Goal: Transaction & Acquisition: Purchase product/service

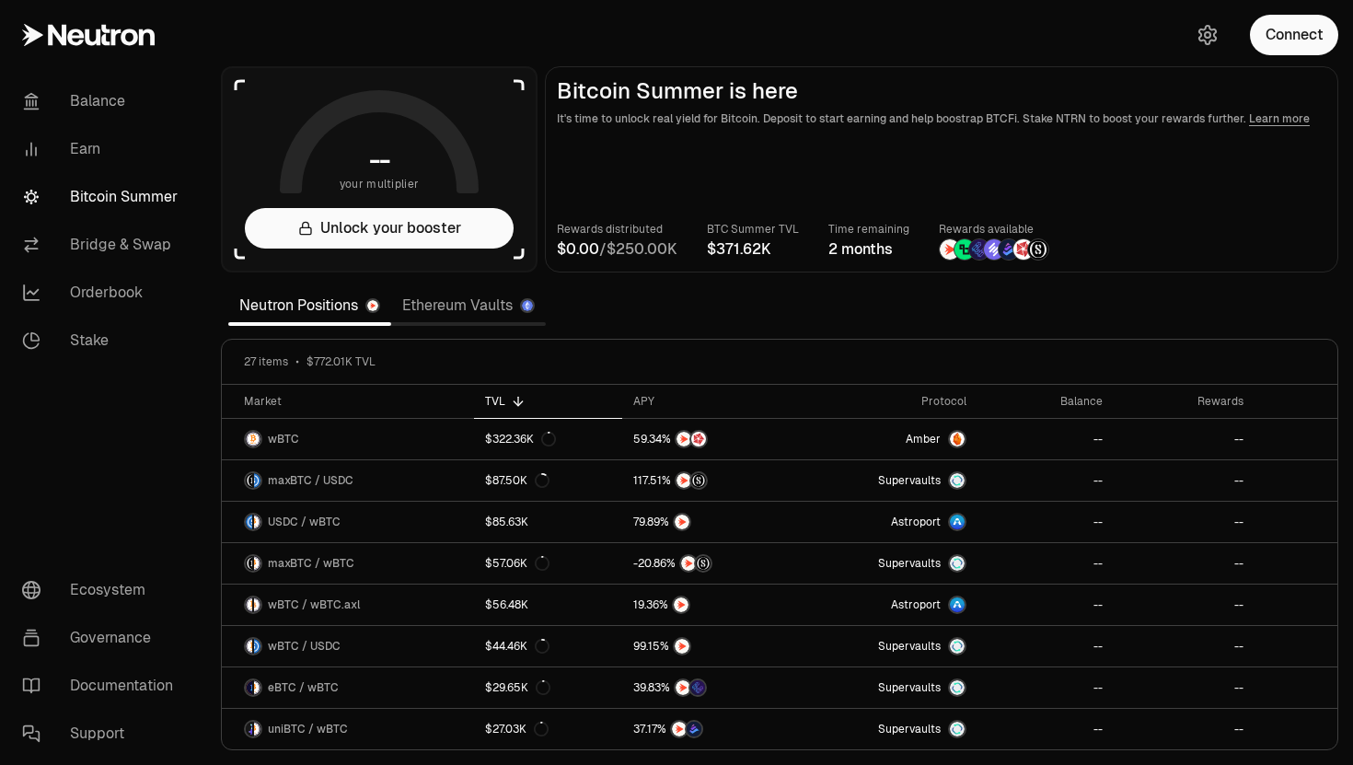
click at [463, 320] on link "Ethereum Vaults" at bounding box center [468, 305] width 155 height 37
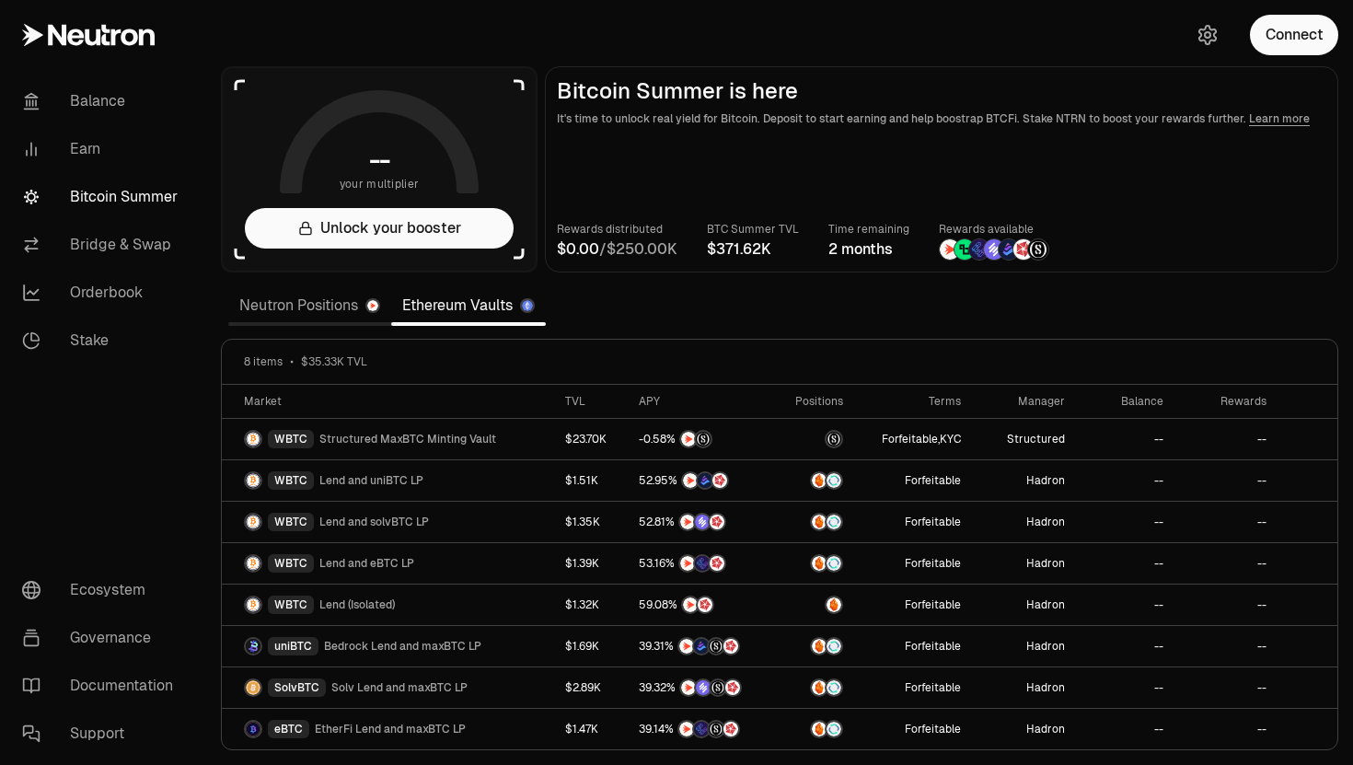
click at [336, 315] on link "Neutron Positions" at bounding box center [309, 305] width 163 height 37
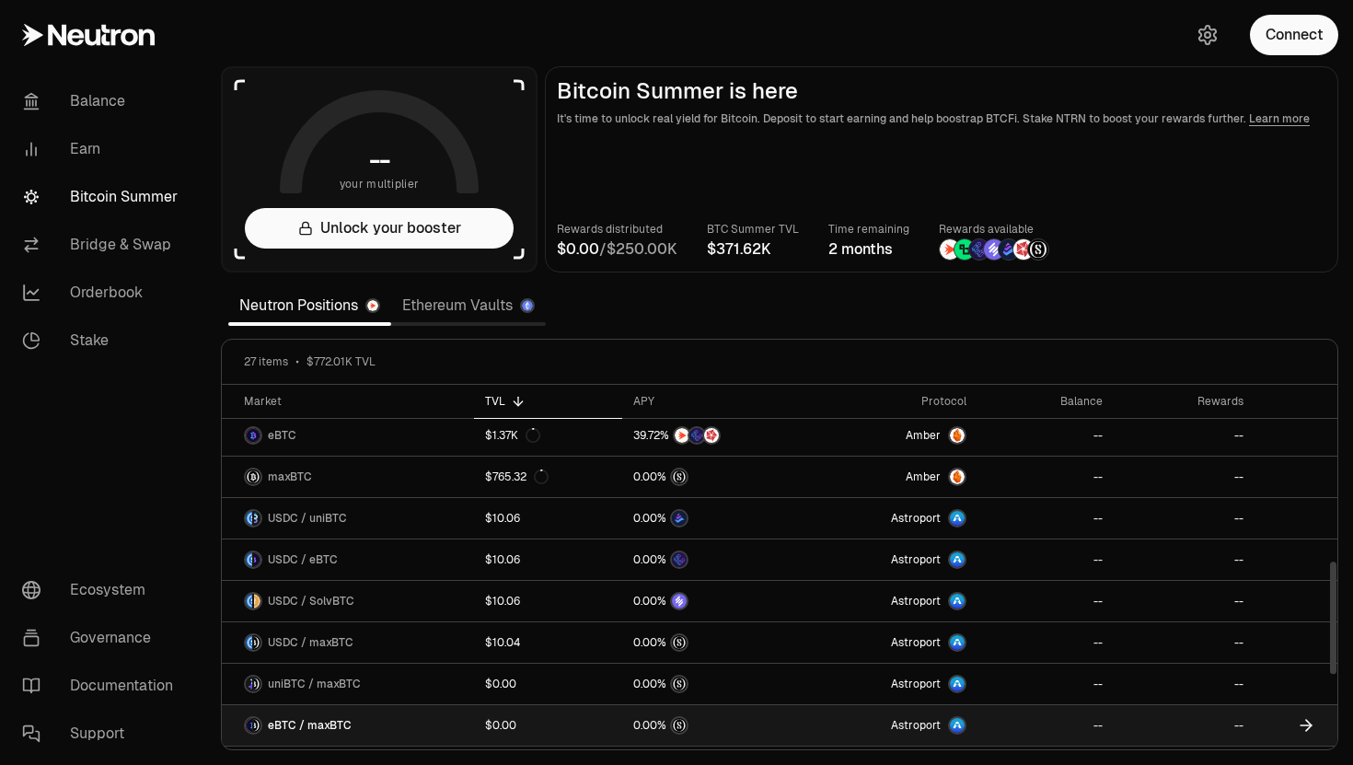
scroll to position [508, 0]
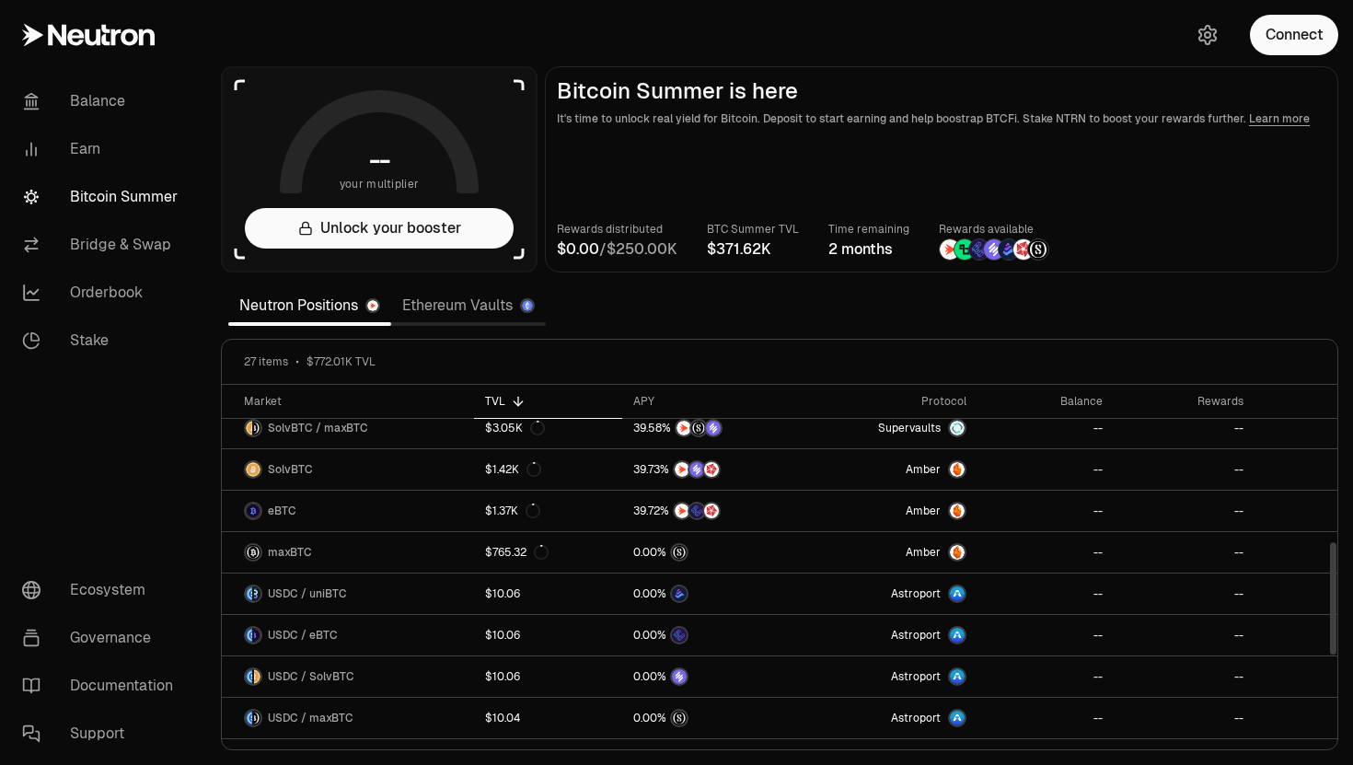
click at [470, 345] on div "27 items $772.01K TVL" at bounding box center [779, 362] width 1115 height 45
click at [470, 331] on section "-- your multiplier Unlock your booster Bitcoin Summer is here It's time to unlo…" at bounding box center [779, 382] width 1147 height 765
click at [467, 317] on link "Ethereum Vaults" at bounding box center [468, 305] width 155 height 37
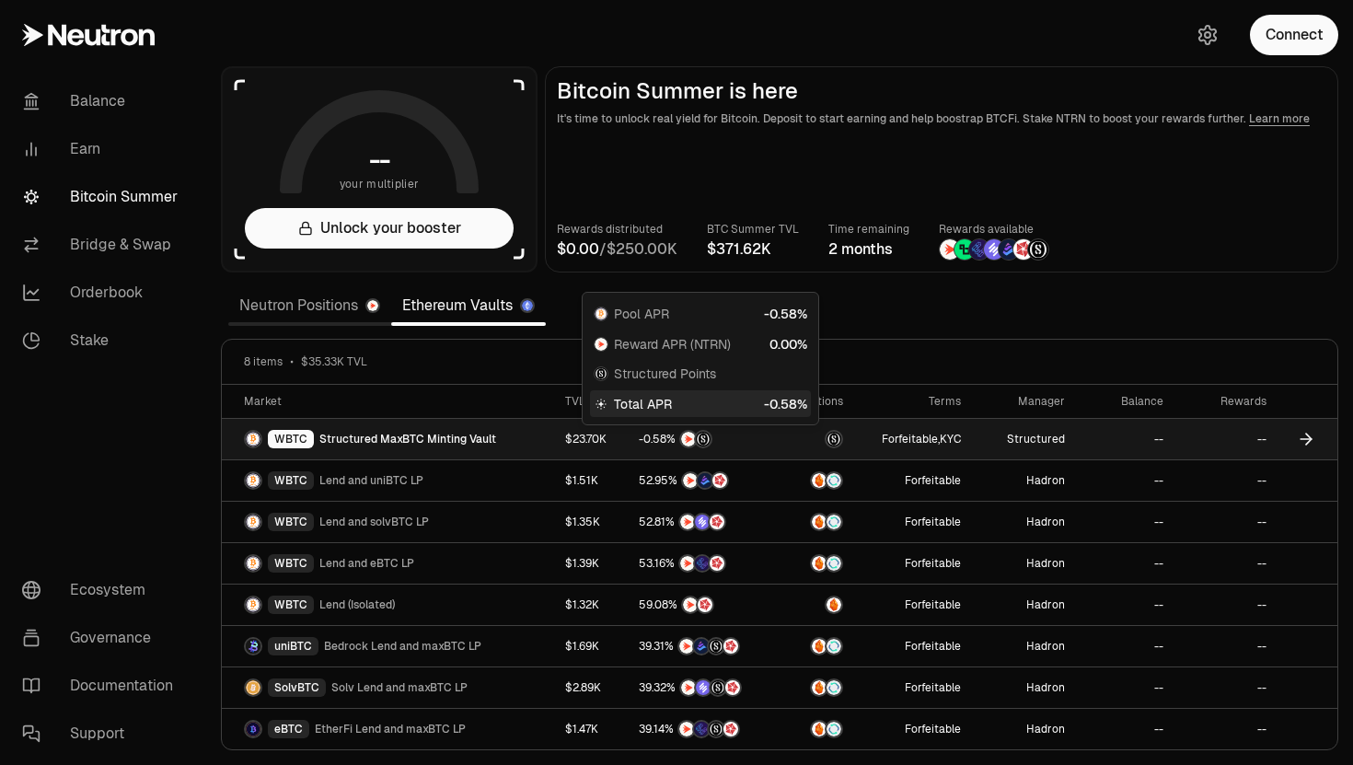
click at [488, 440] on span "Structured MaxBTC Minting Vault" at bounding box center [407, 439] width 177 height 15
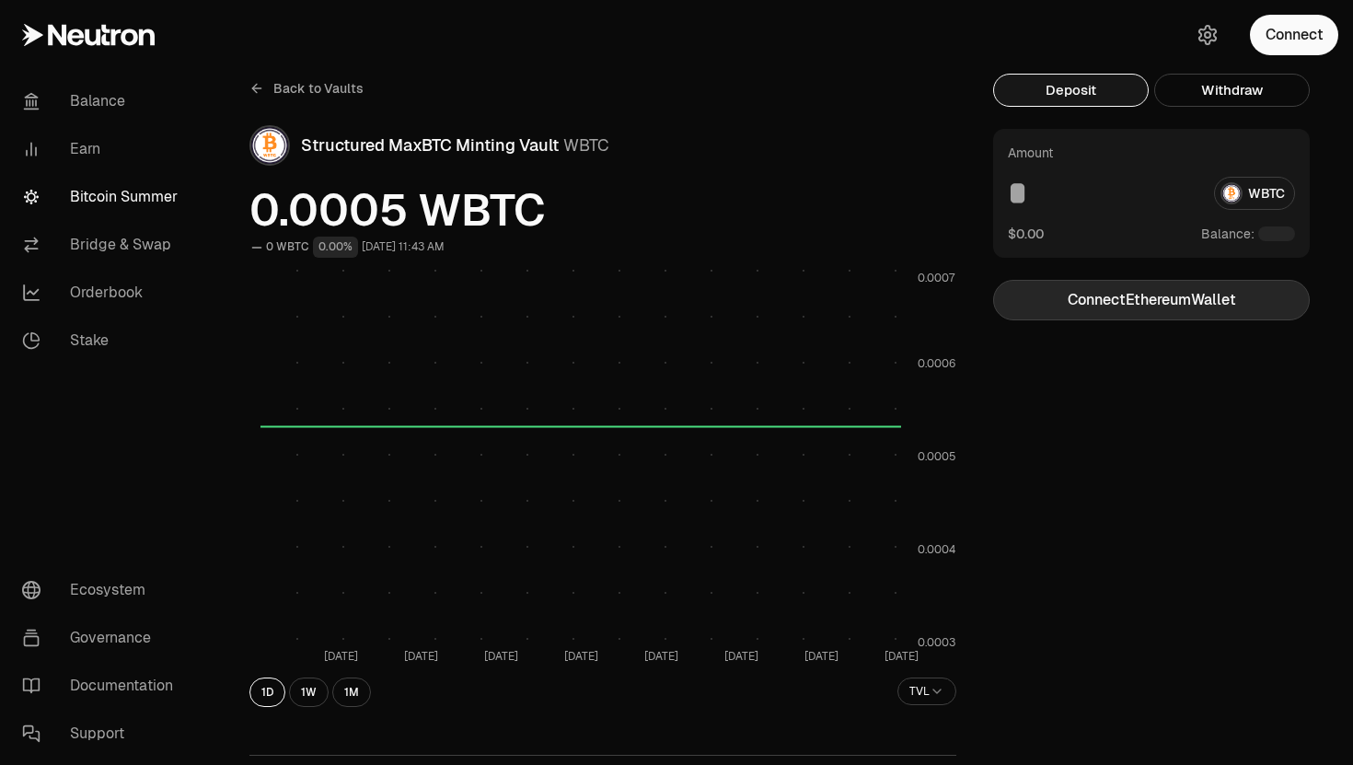
click at [1140, 306] on button "Connect Ethereum Wallet" at bounding box center [1151, 300] width 317 height 40
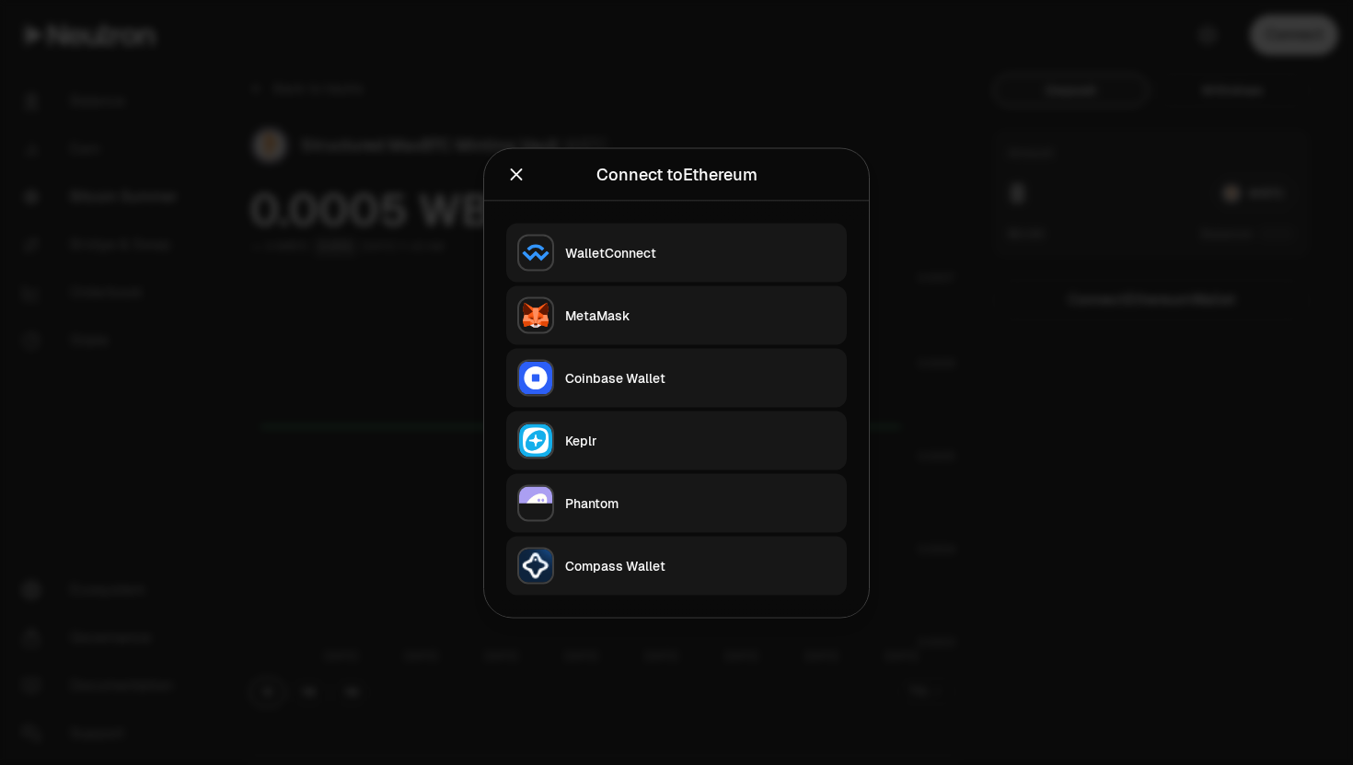
click at [697, 294] on button "MetaMask" at bounding box center [676, 314] width 340 height 59
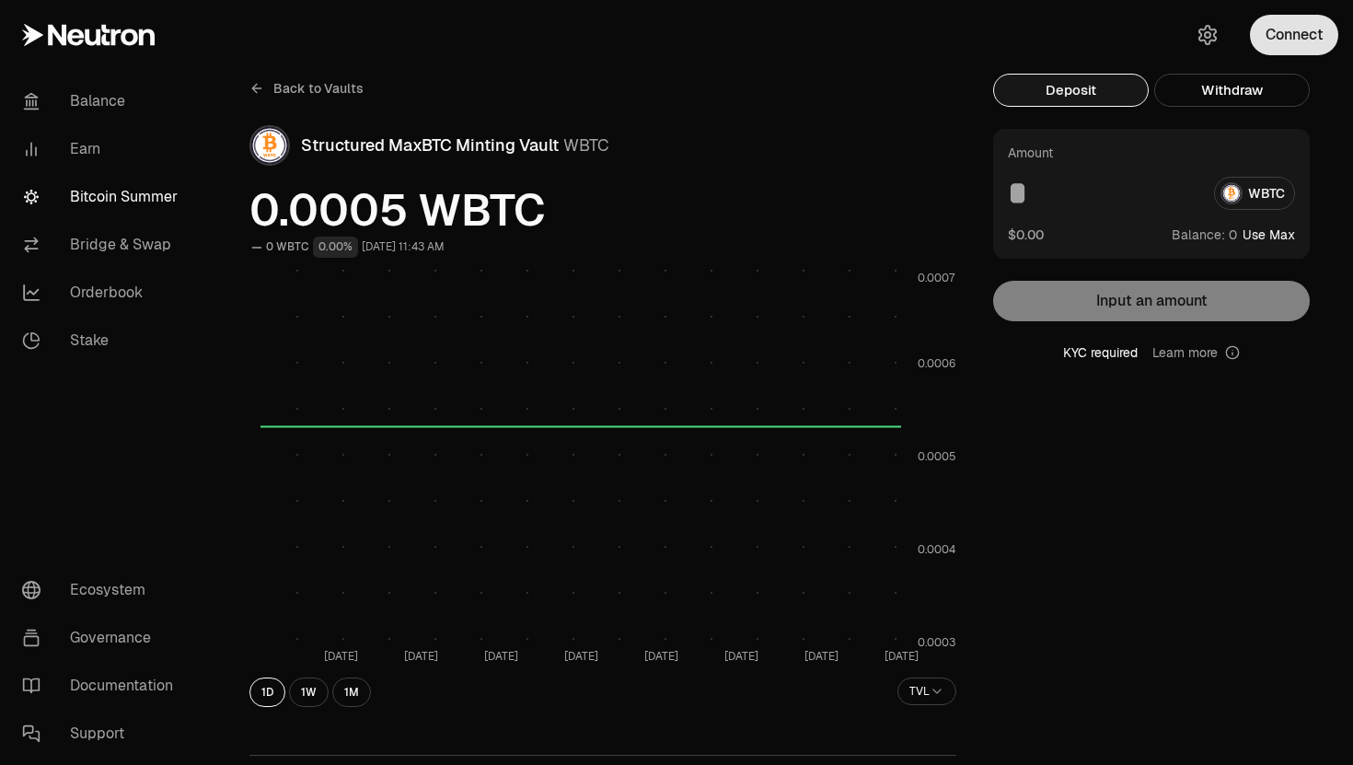
click at [1295, 50] on button "Connect" at bounding box center [1294, 35] width 88 height 40
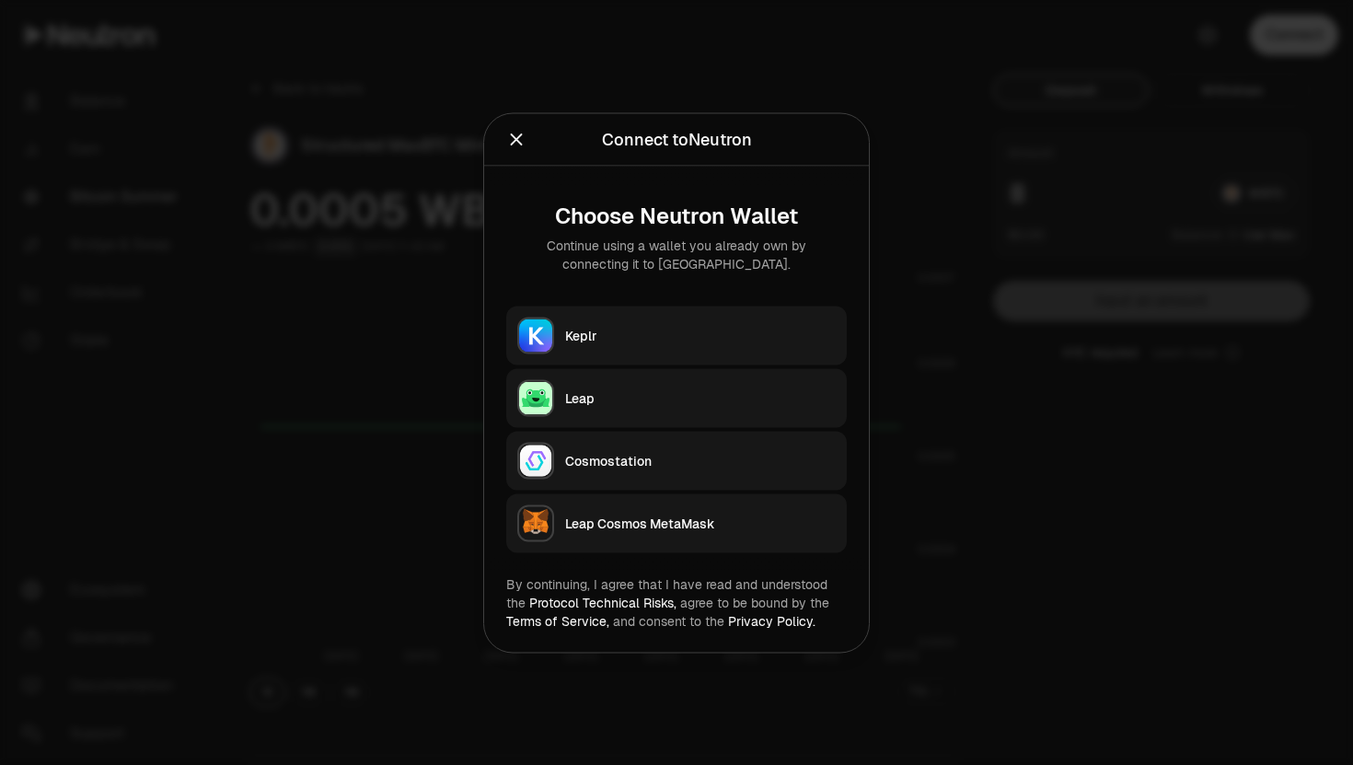
click at [605, 320] on button "Keplr" at bounding box center [676, 335] width 340 height 59
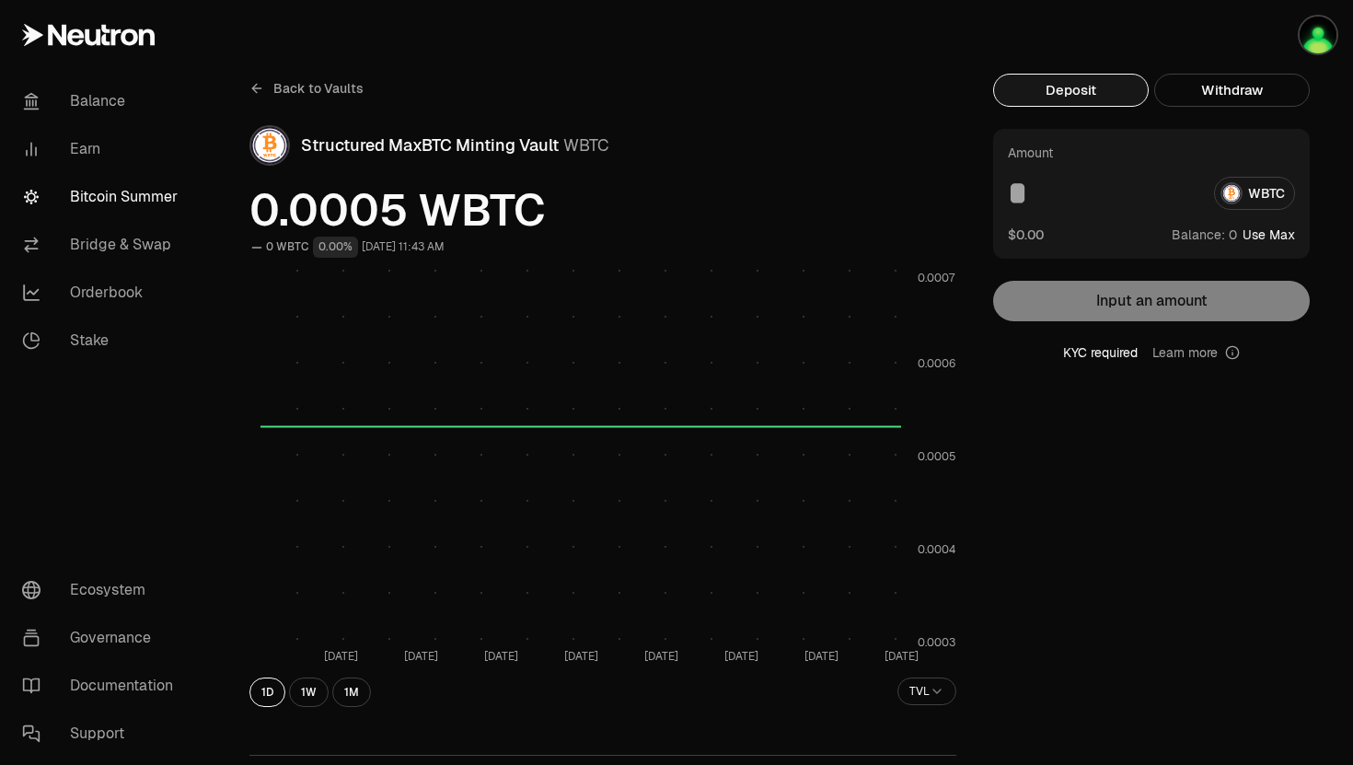
click at [1175, 230] on span "Balance:" at bounding box center [1197, 234] width 53 height 18
click at [1105, 351] on div "KYC required Learn more" at bounding box center [1151, 352] width 317 height 18
click at [263, 87] on icon at bounding box center [256, 88] width 15 height 15
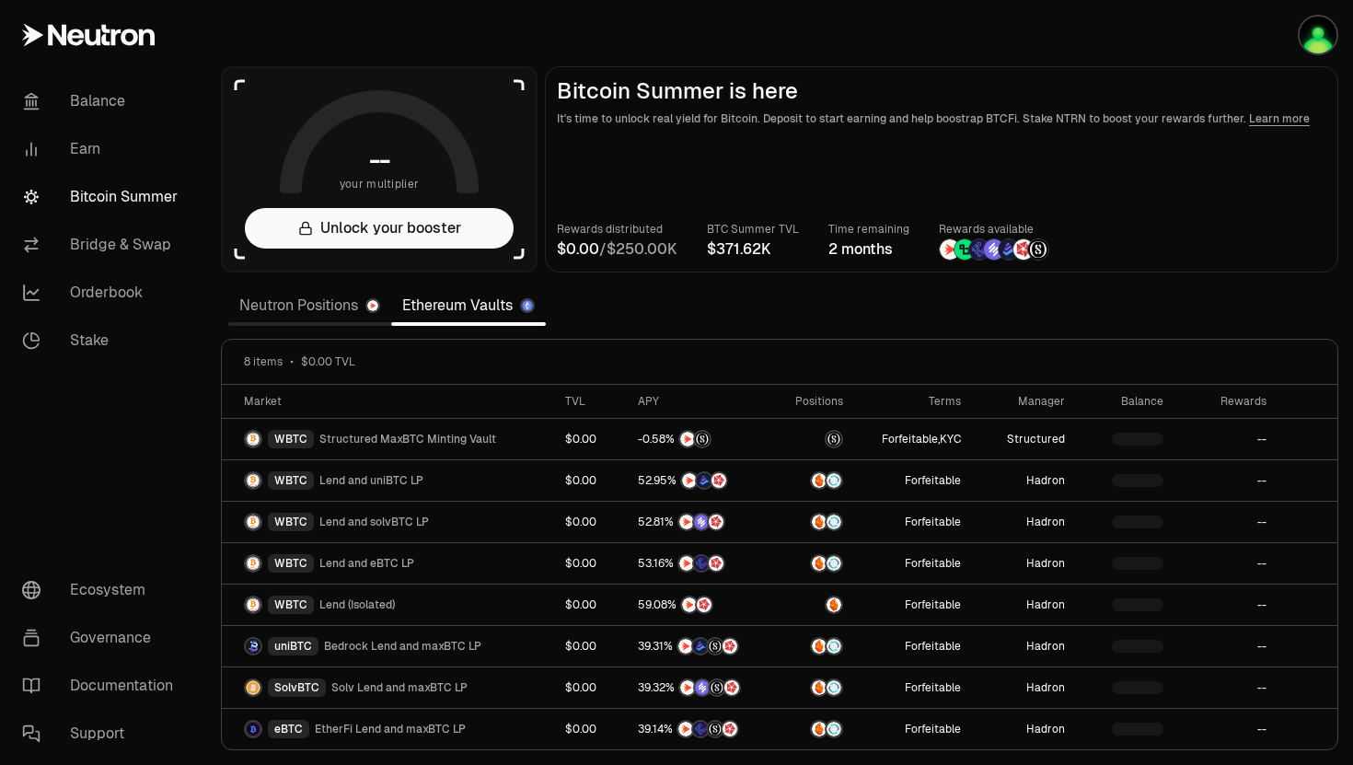
click at [253, 87] on aside "-- your multiplier Unlock your booster" at bounding box center [379, 169] width 317 height 206
click at [326, 317] on link "Neutron Positions" at bounding box center [309, 305] width 163 height 37
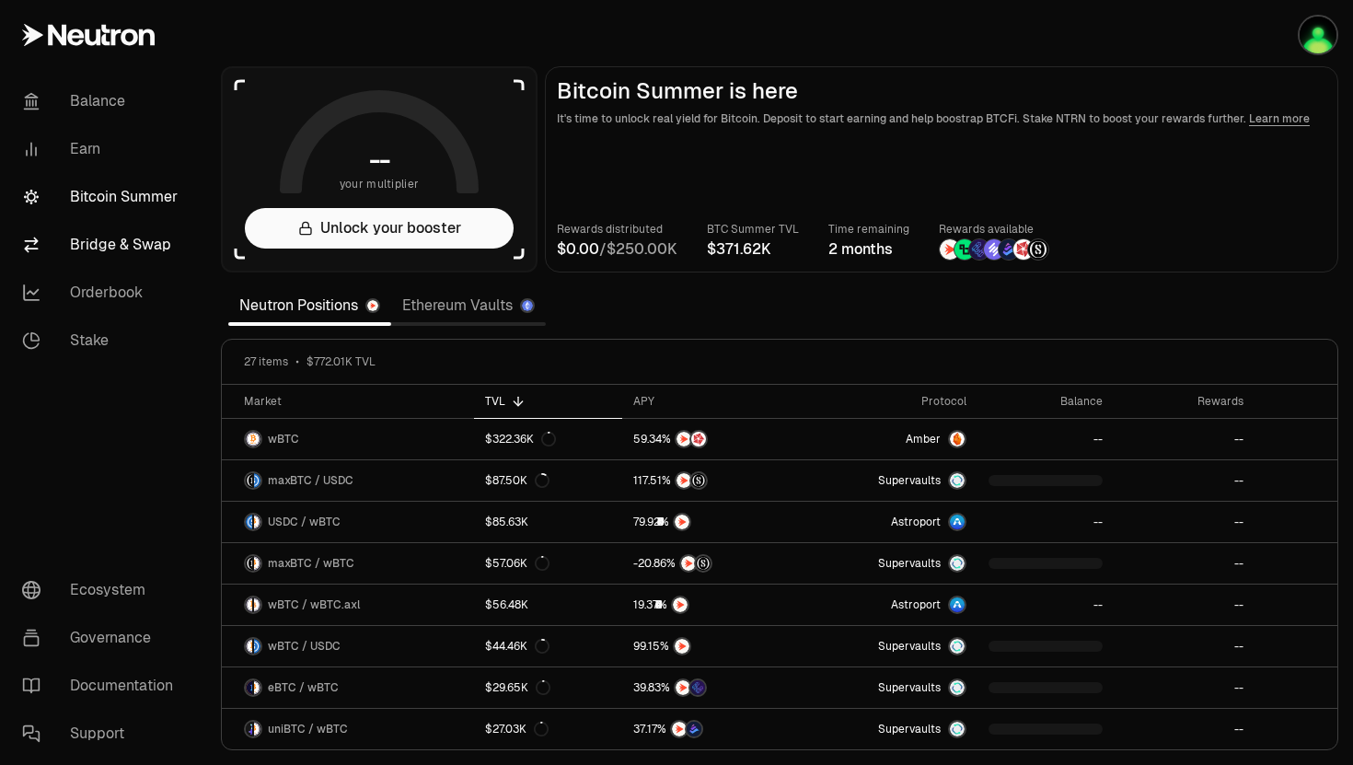
click at [151, 232] on link "Bridge & Swap" at bounding box center [102, 245] width 191 height 48
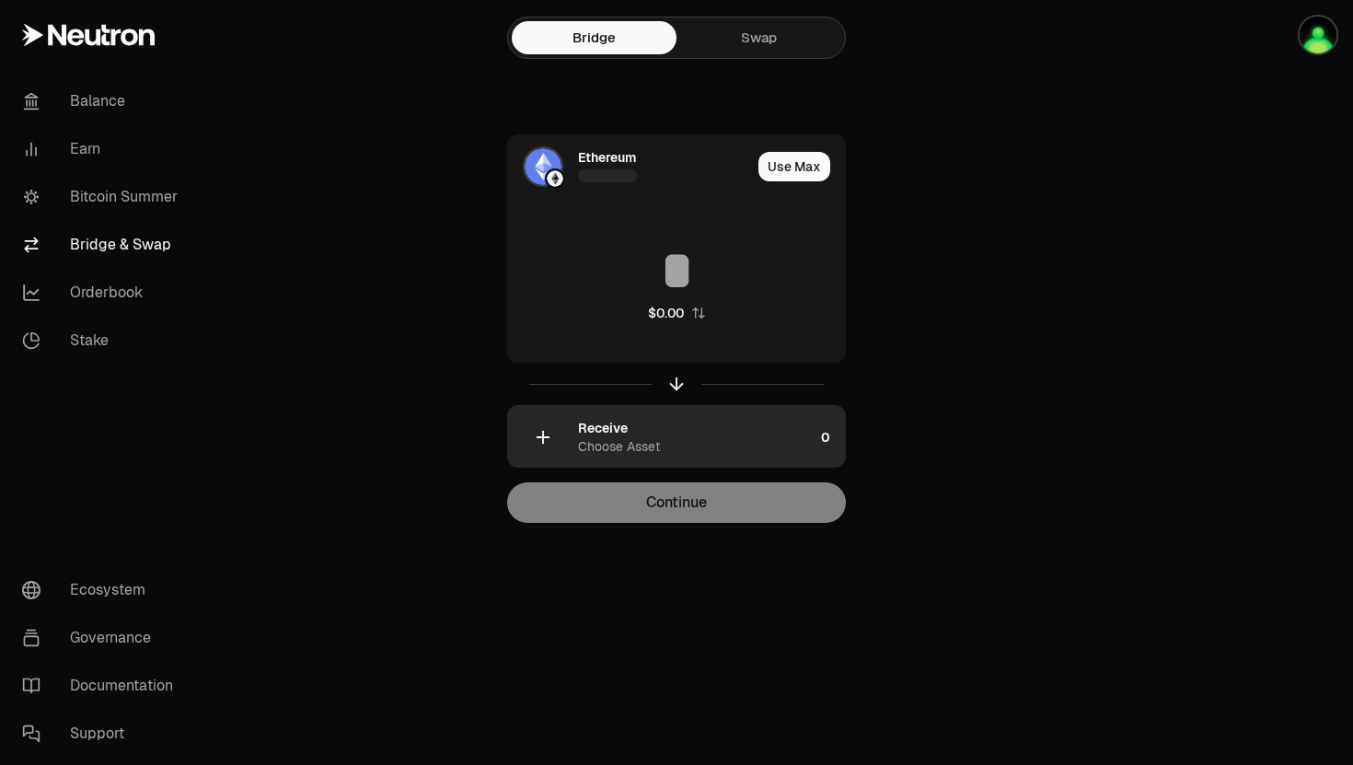
click at [641, 440] on div "Choose Asset" at bounding box center [619, 446] width 82 height 18
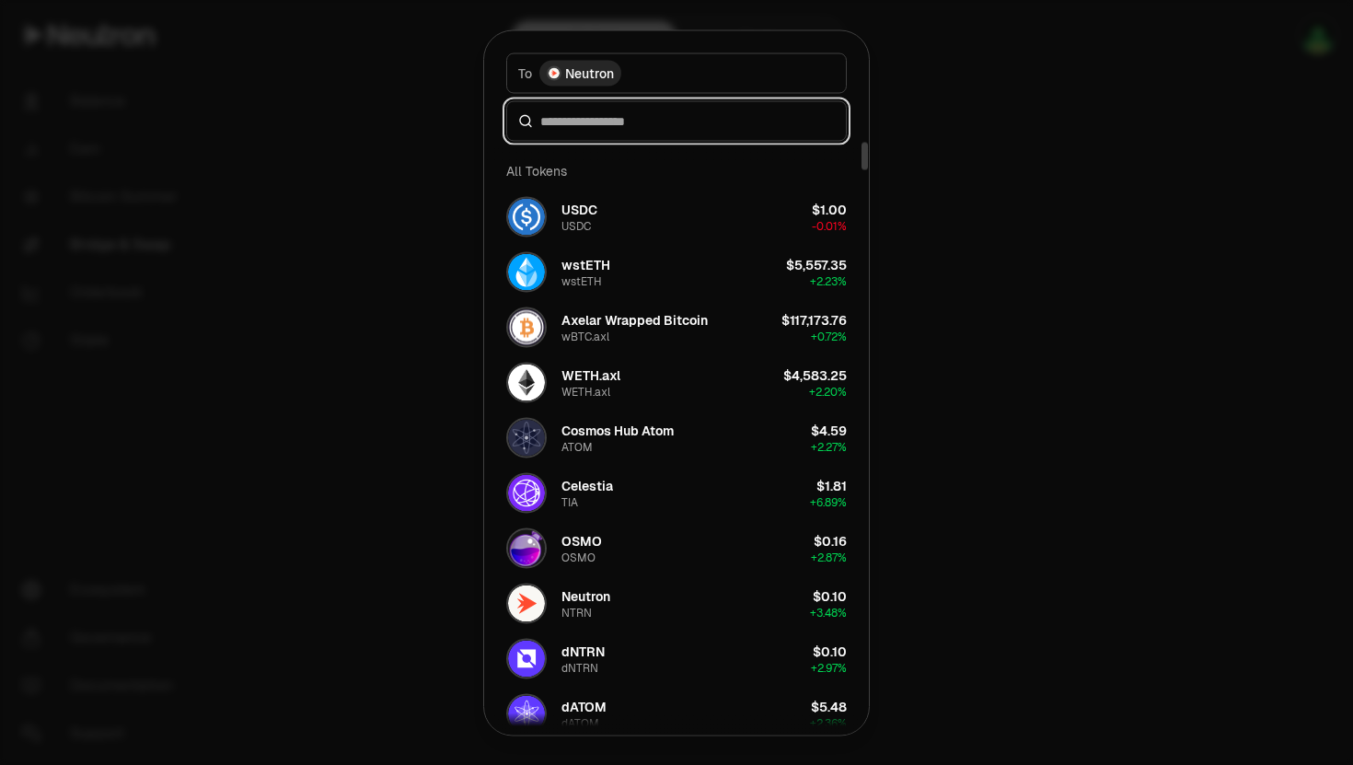
click at [710, 124] on input at bounding box center [687, 120] width 294 height 18
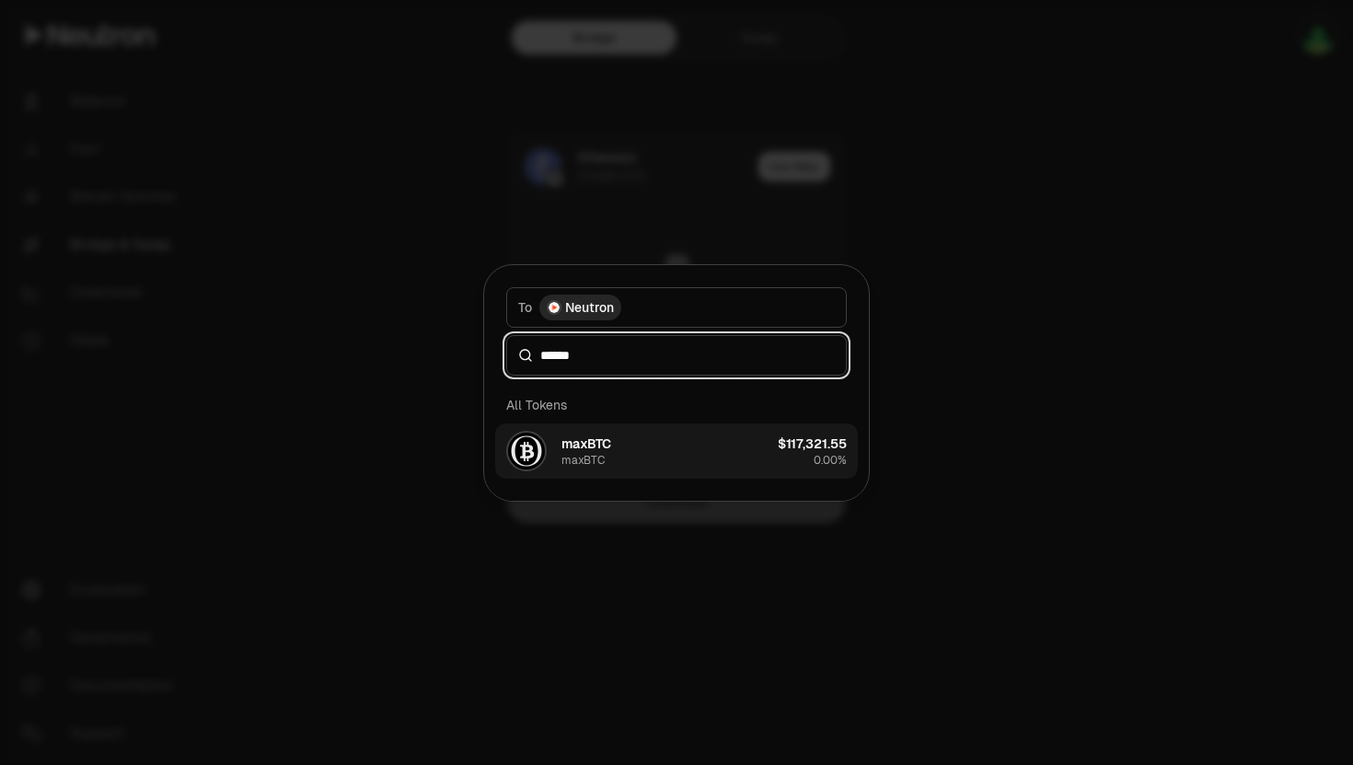
type input "******"
click at [737, 433] on button "maxBTC maxBTC $117,321.55 0.00%" at bounding box center [676, 450] width 363 height 55
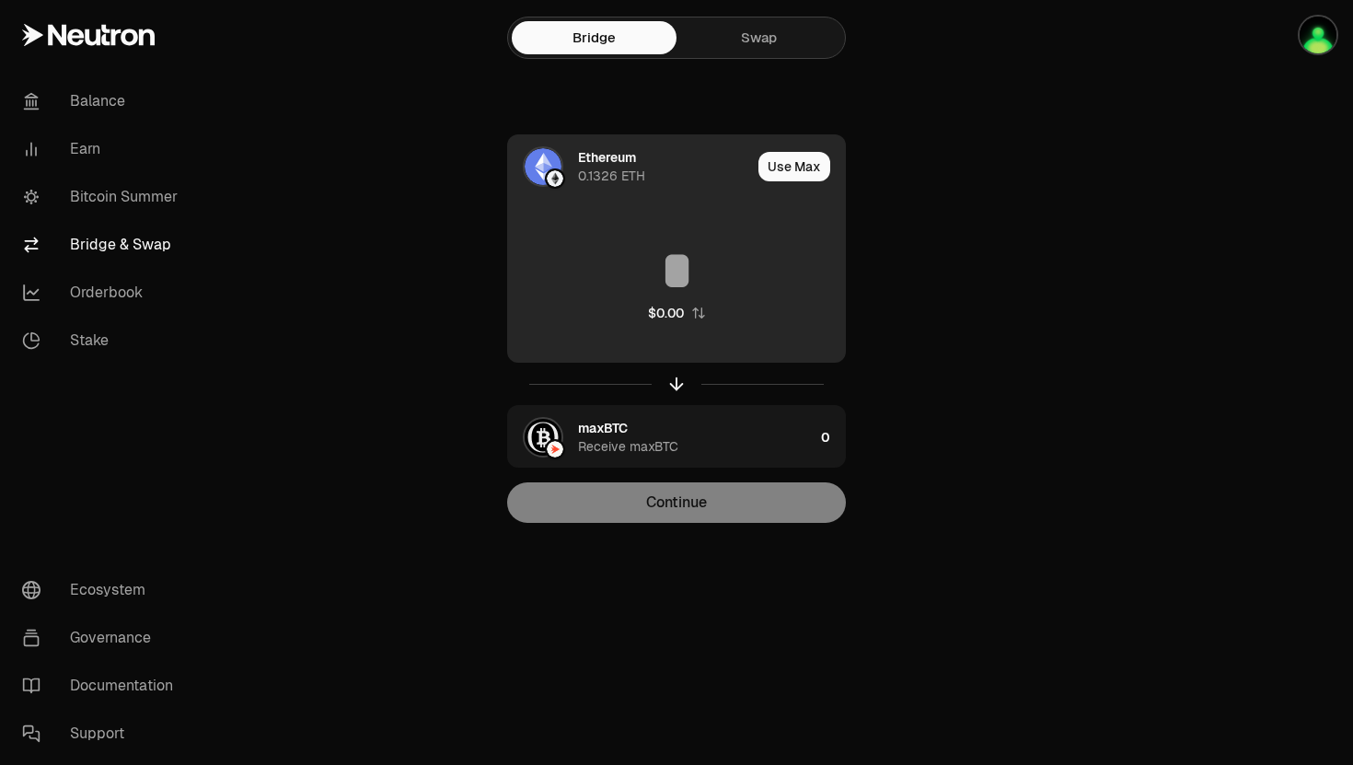
click at [604, 181] on div "0.1326 ETH" at bounding box center [611, 176] width 67 height 18
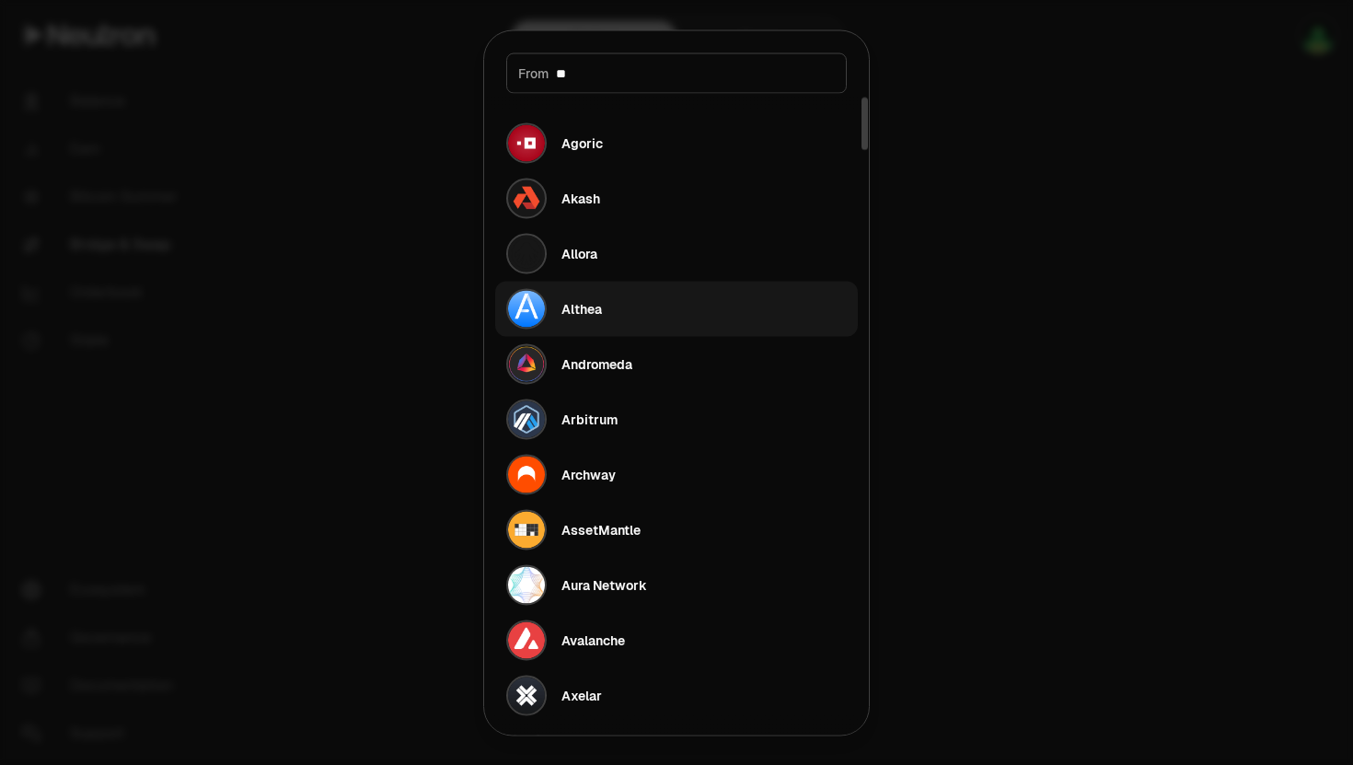
type input "***"
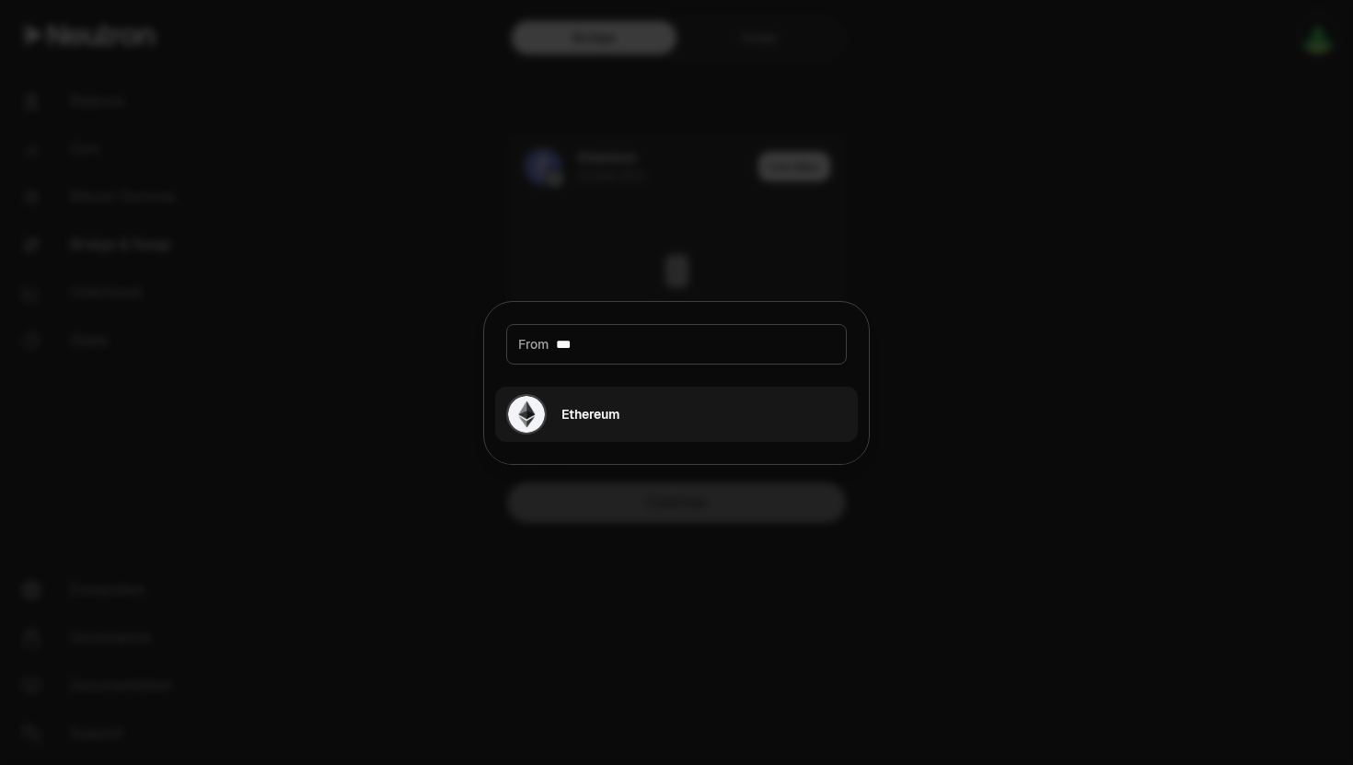
type input "***"
click at [677, 415] on button "Ethereum" at bounding box center [676, 414] width 363 height 55
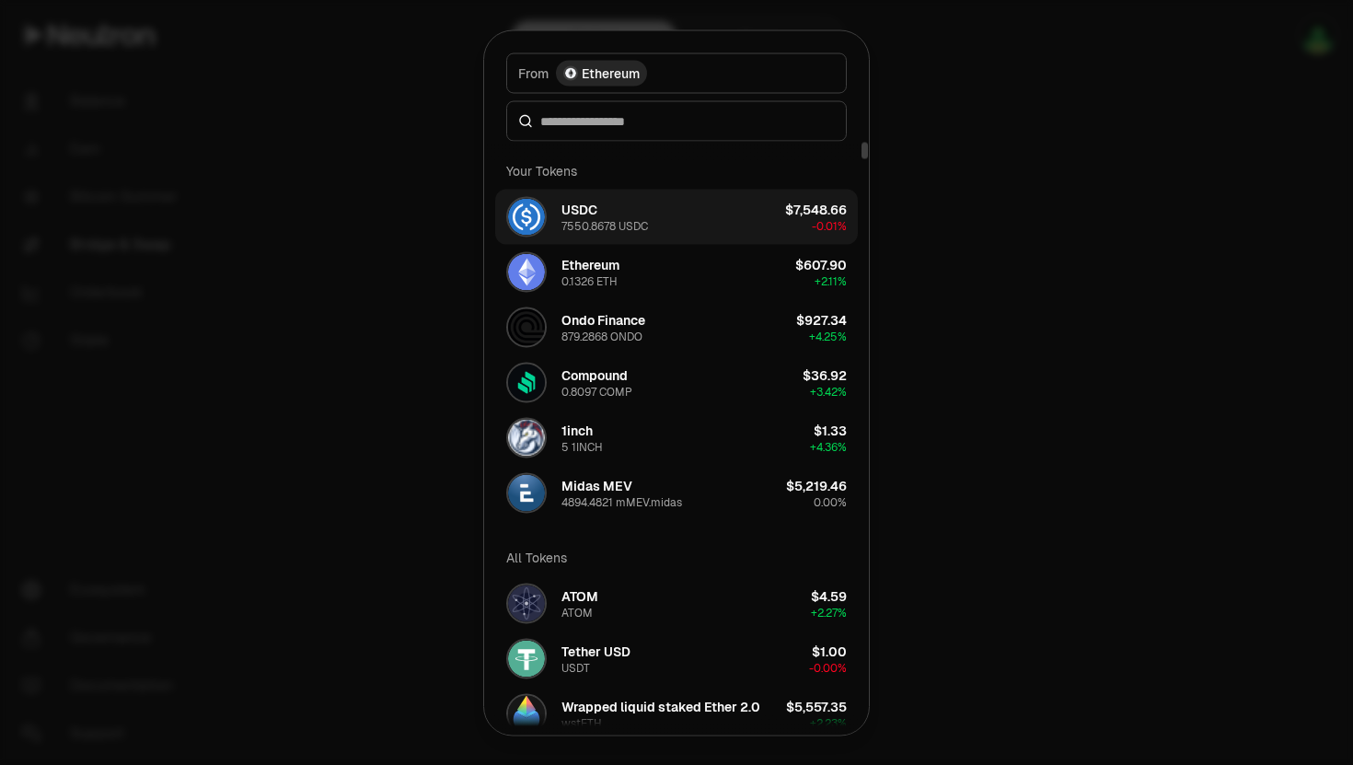
click at [675, 229] on button "USDC 7550.8678 USDC $7,548.66 -0.01%" at bounding box center [676, 216] width 363 height 55
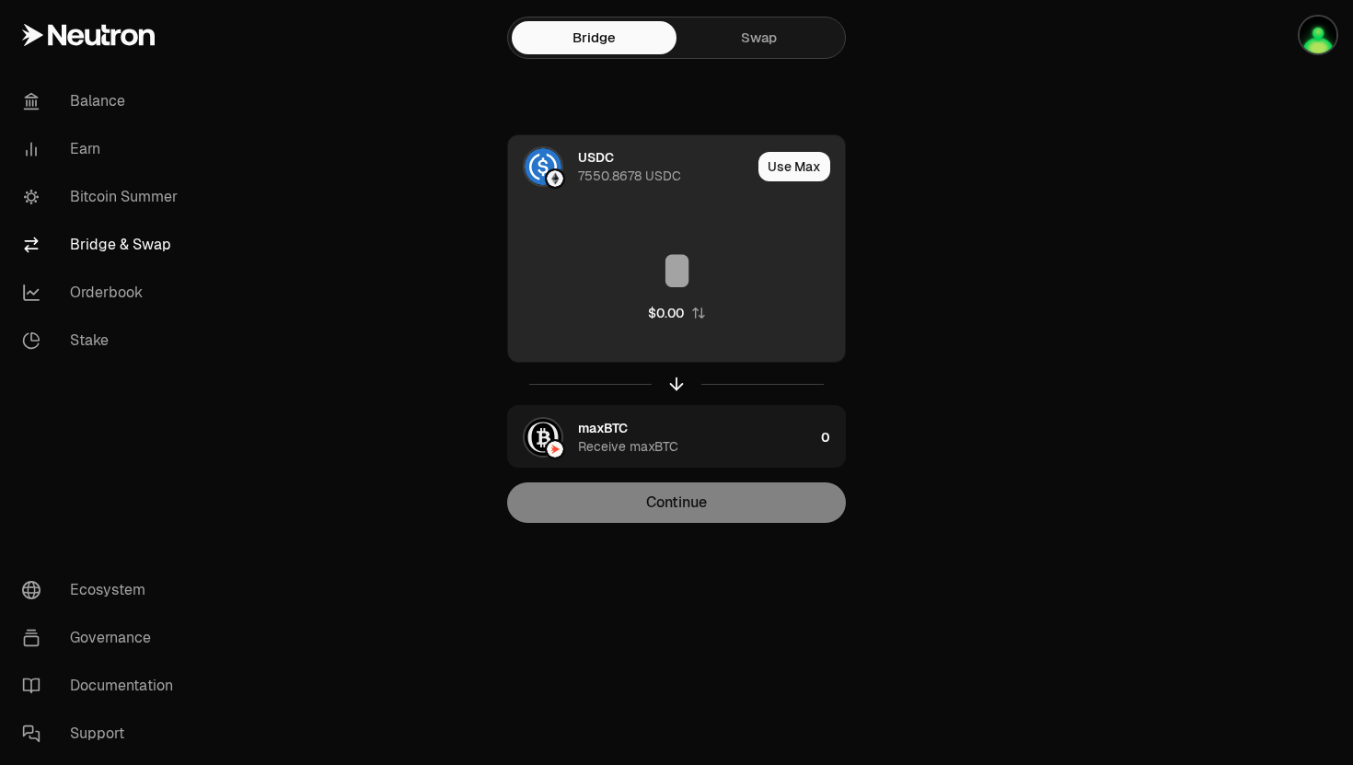
click at [743, 271] on input at bounding box center [676, 270] width 337 height 55
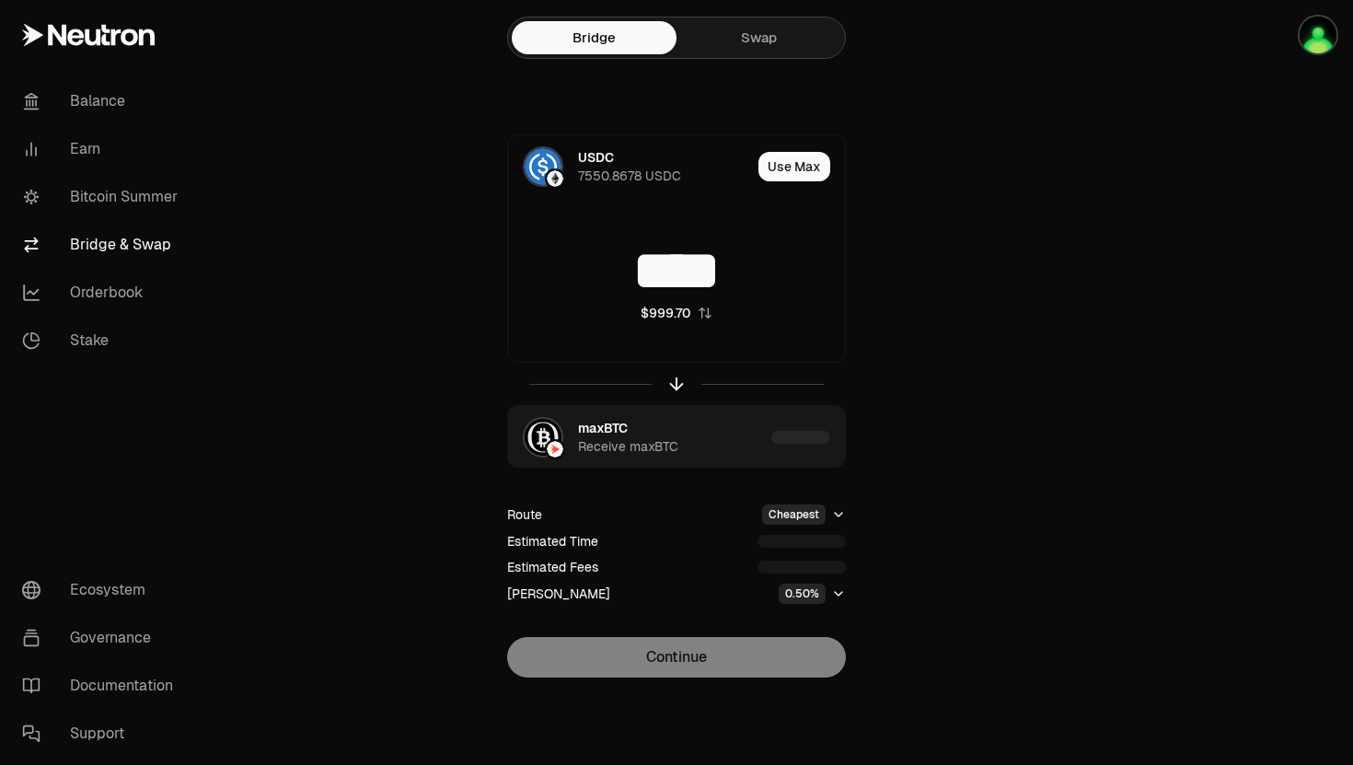
type input "****"
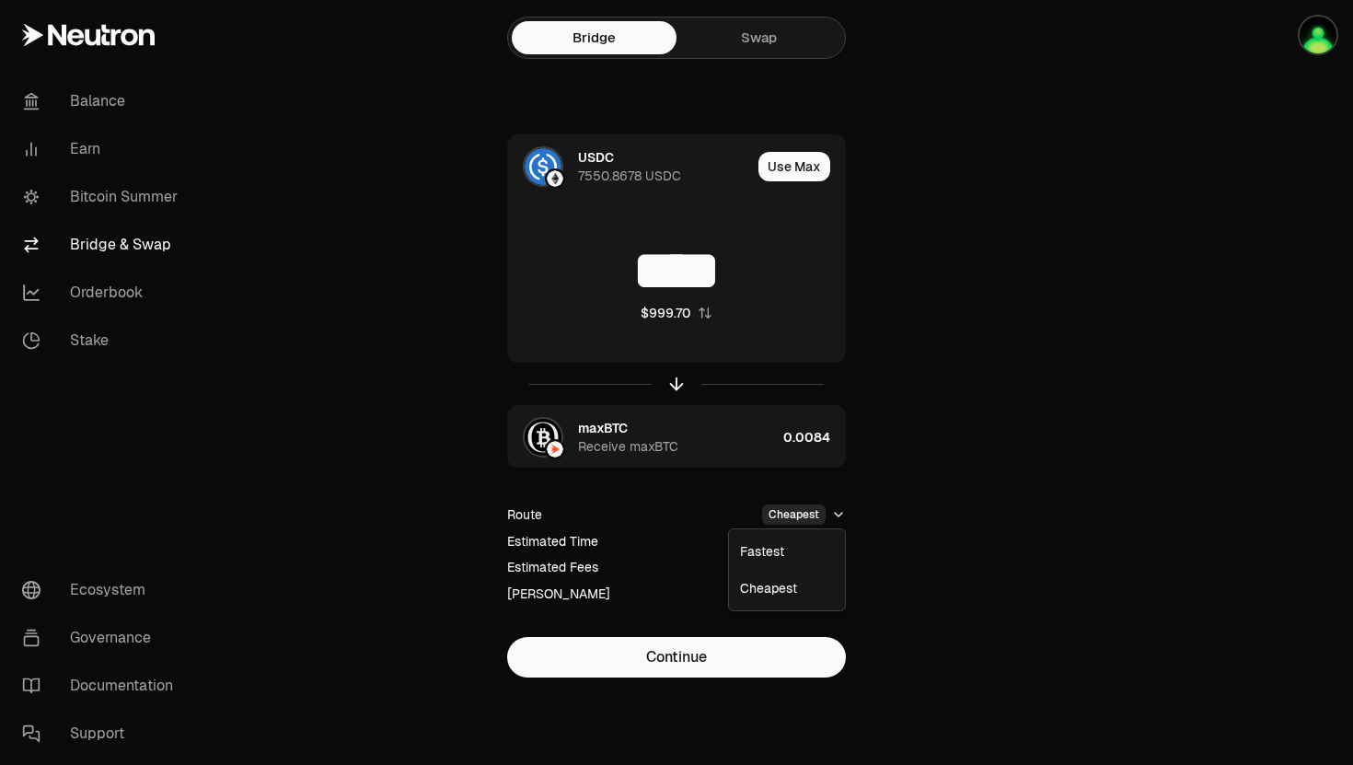
click at [841, 518] on html "Balance Earn Bitcoin Summer Bridge & Swap Orderbook Stake Ecosystem Governance …" at bounding box center [676, 382] width 1353 height 765
click at [907, 562] on html "Balance Earn Bitcoin Summer Bridge & Swap Orderbook Stake Ecosystem Governance …" at bounding box center [676, 382] width 1353 height 765
click at [842, 596] on icon "button" at bounding box center [838, 593] width 15 height 15
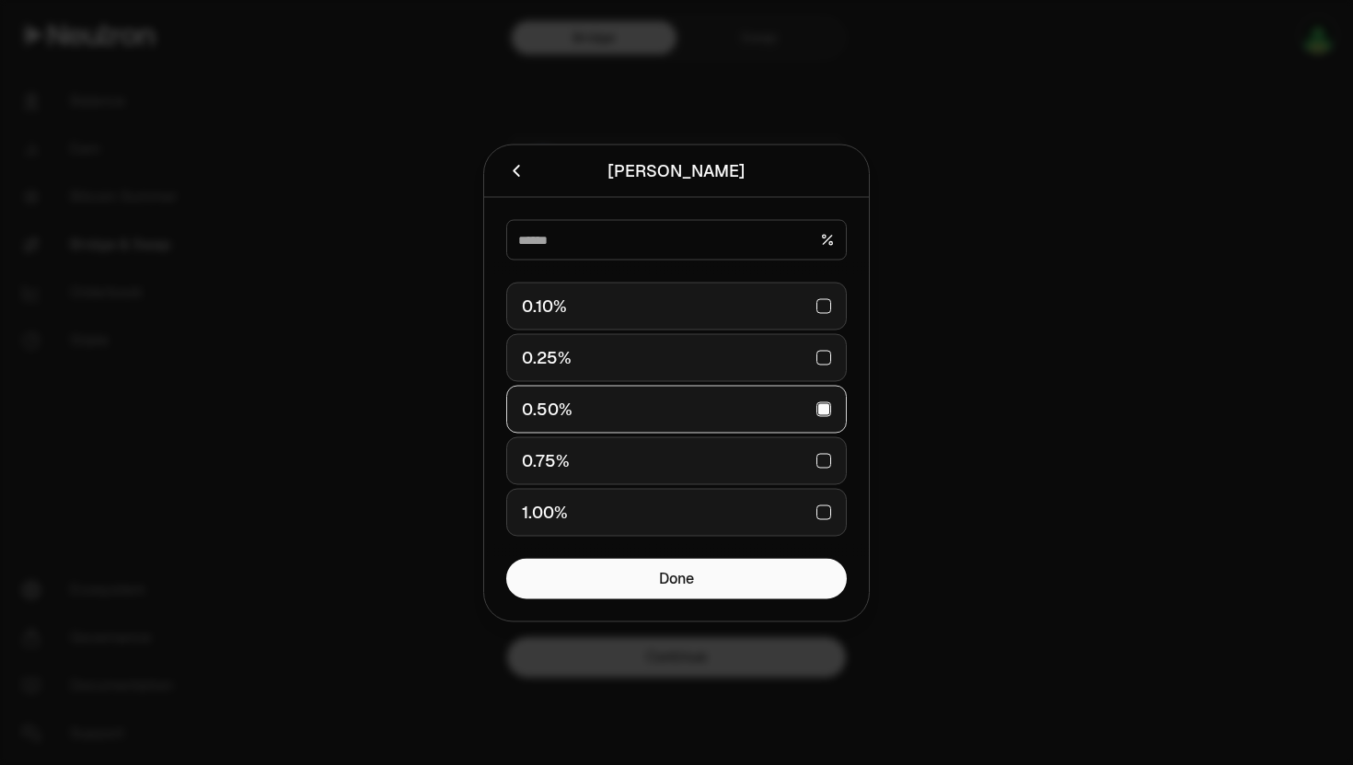
click at [955, 500] on div at bounding box center [676, 382] width 1353 height 765
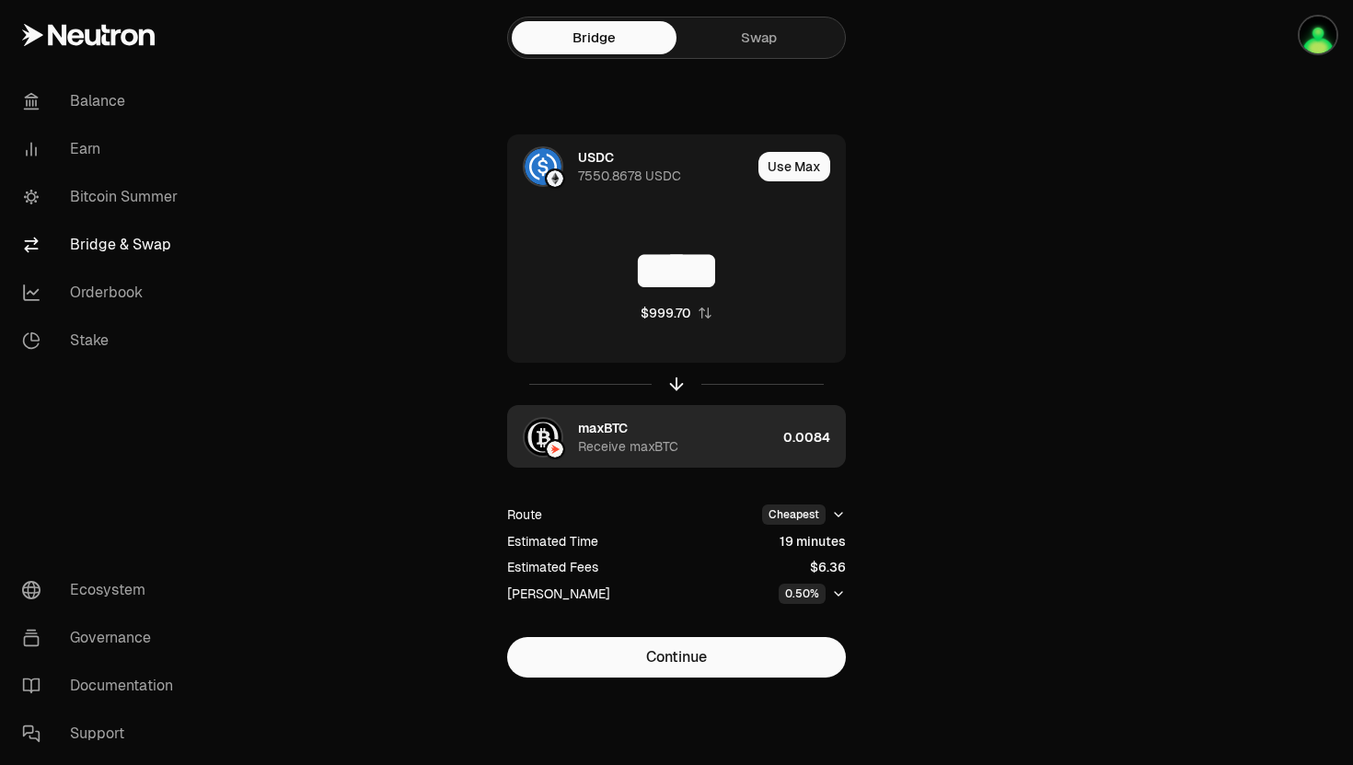
click at [787, 435] on div "0.0084" at bounding box center [814, 437] width 62 height 63
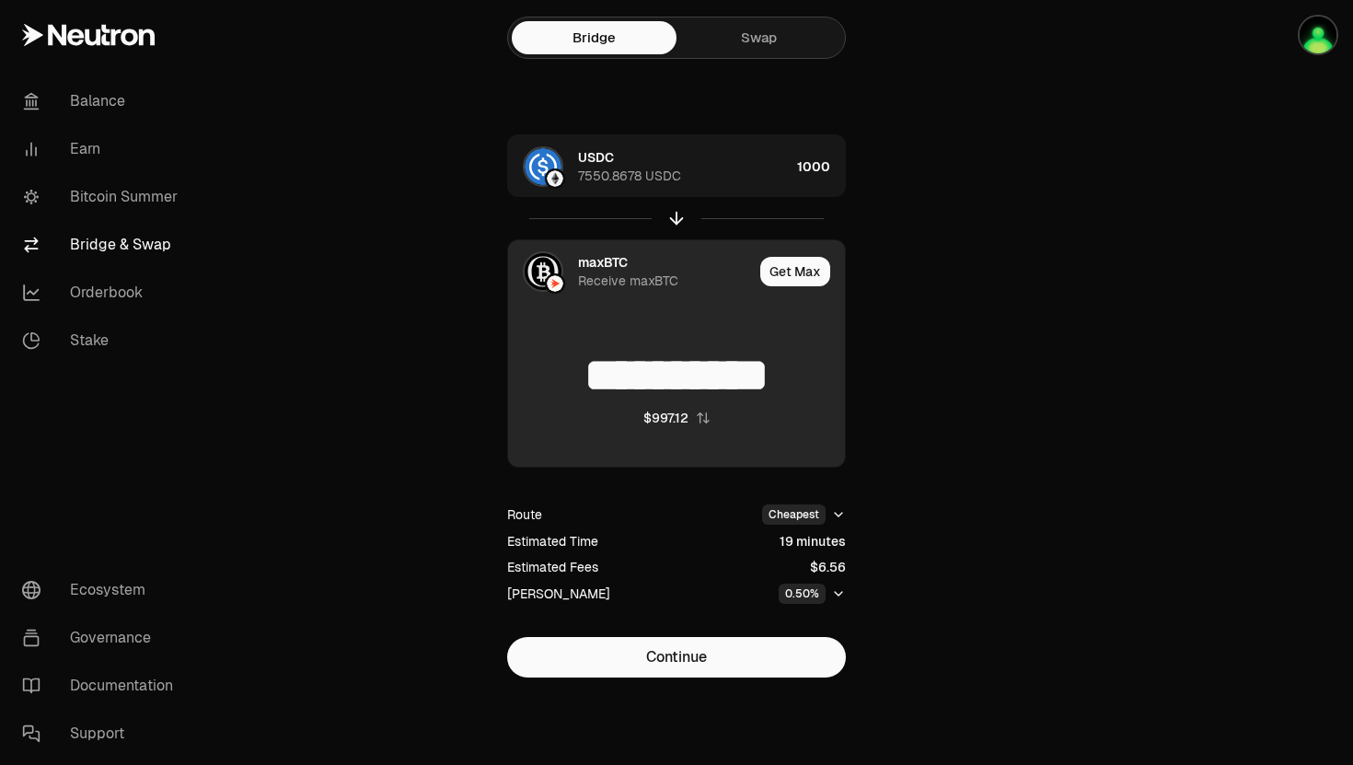
click at [912, 398] on div "**********" at bounding box center [676, 405] width 618 height 543
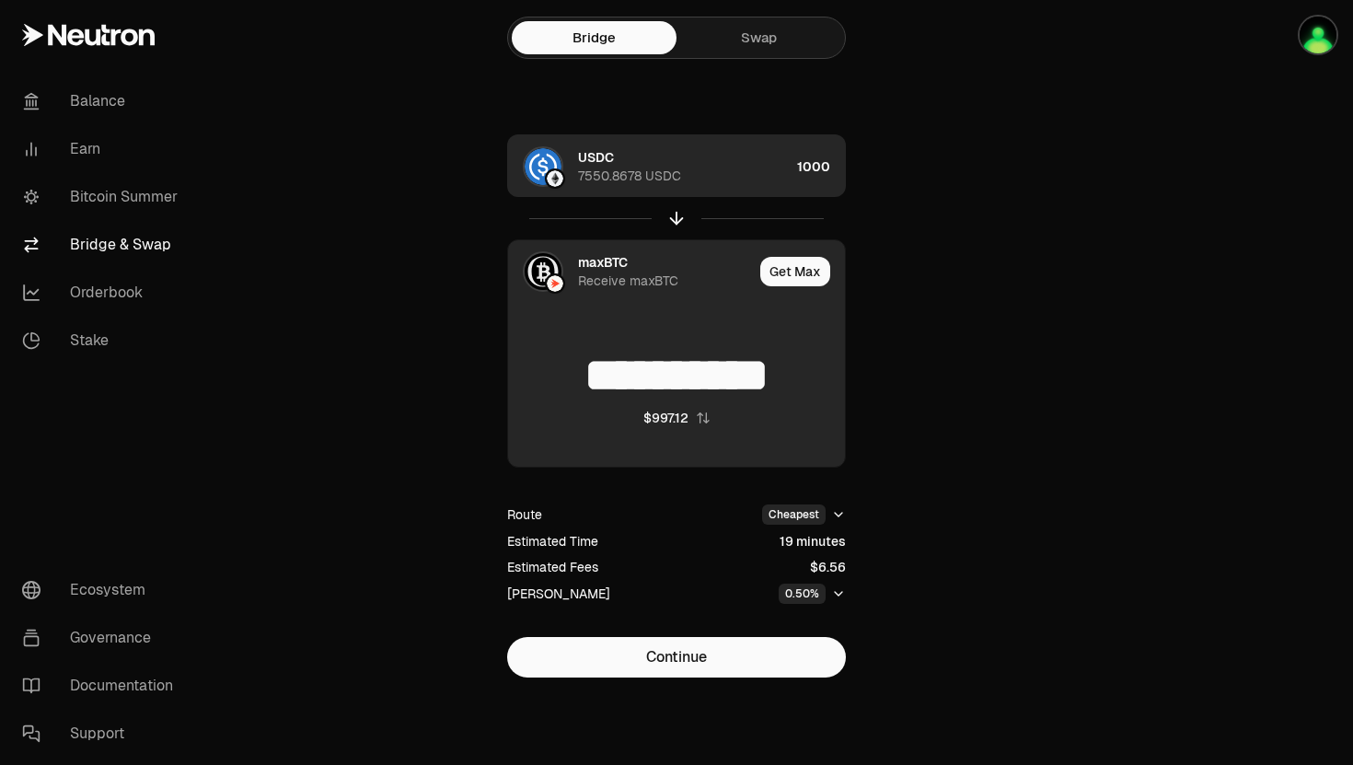
type input "**********"
click at [760, 189] on div "USDC 7550.8678 USDC" at bounding box center [649, 166] width 282 height 63
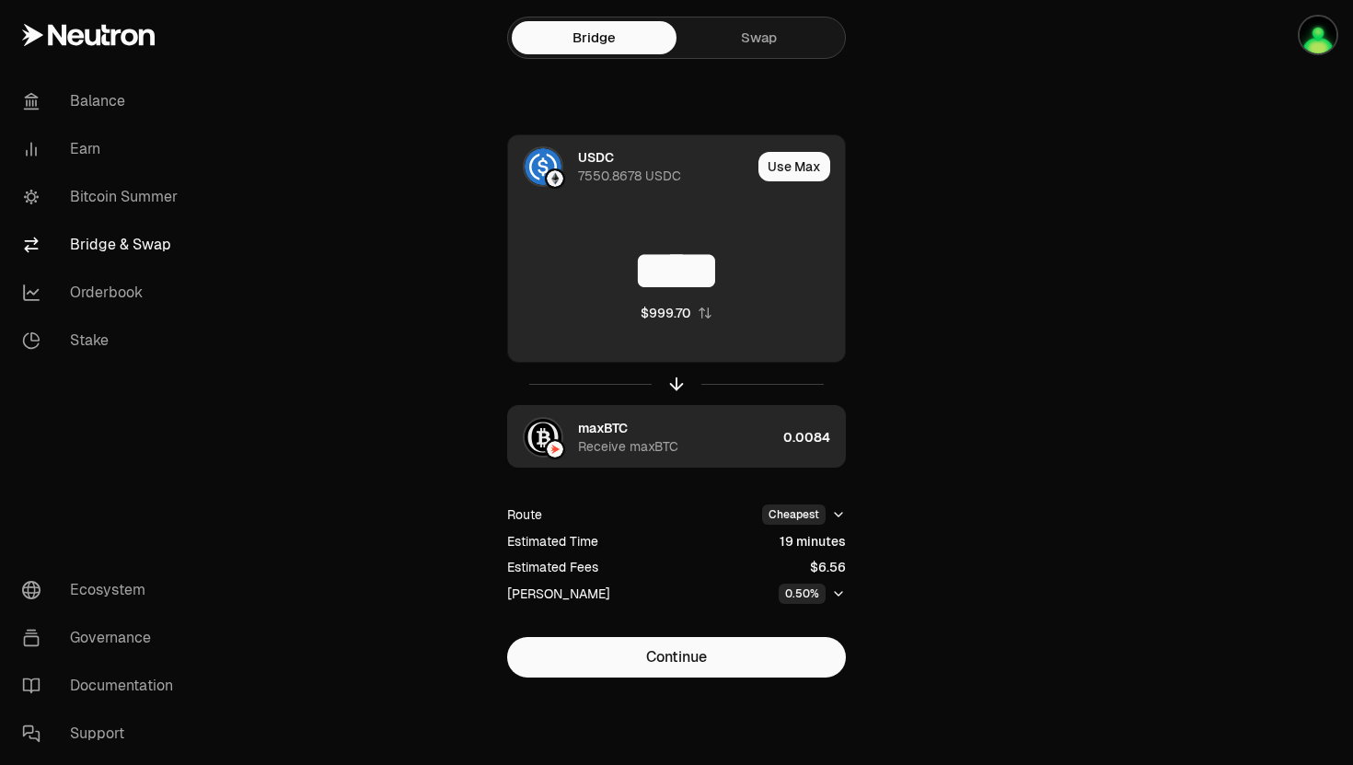
click at [721, 435] on div "maxBTC Receive maxBTC" at bounding box center [677, 437] width 198 height 37
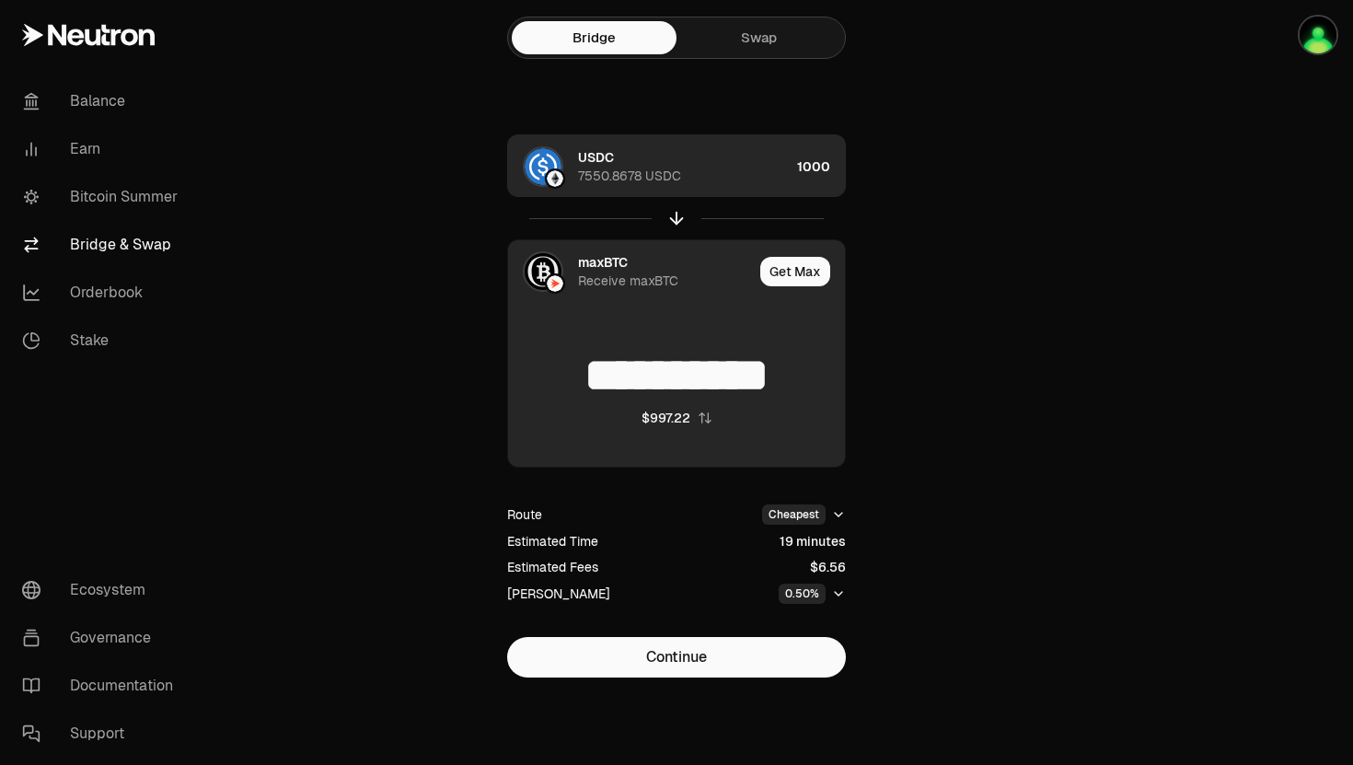
click at [735, 157] on div "USDC 7550.8678 USDC" at bounding box center [684, 166] width 212 height 37
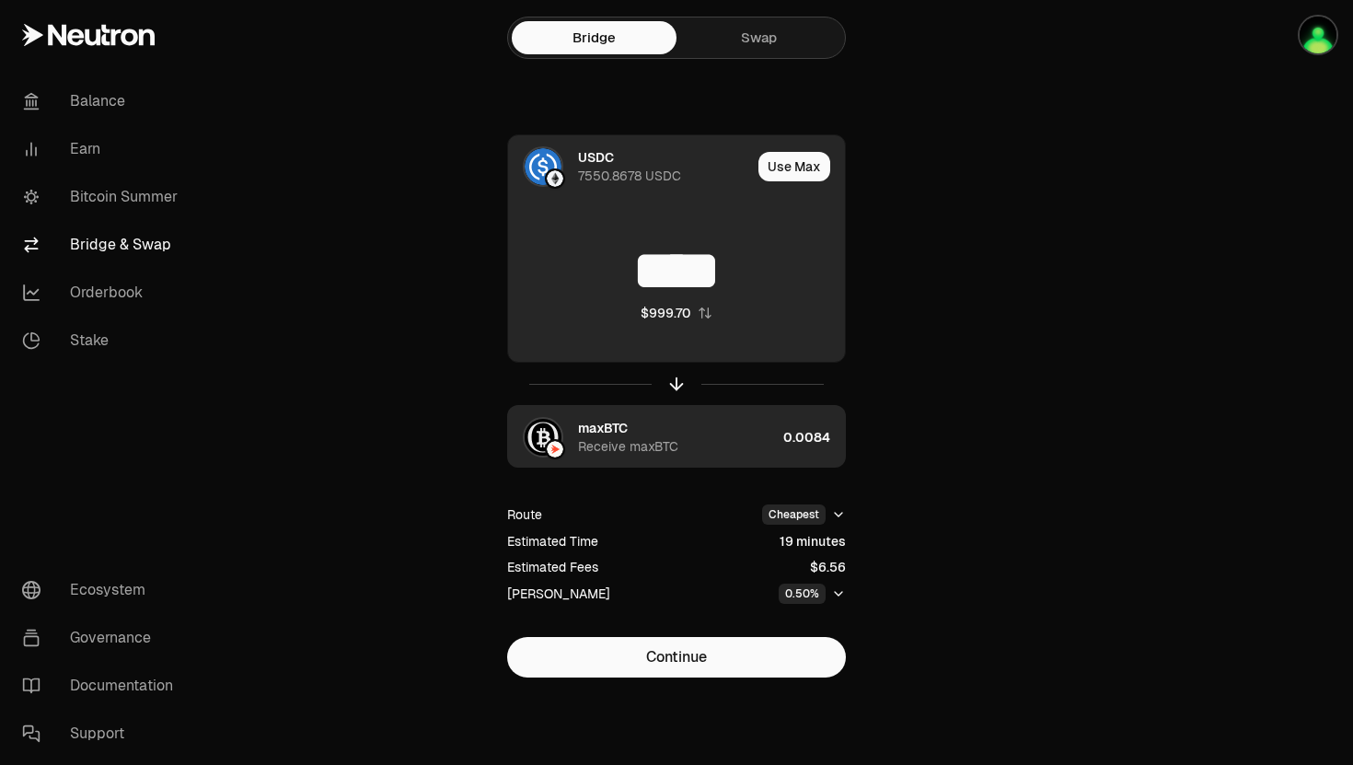
click at [625, 441] on div "Receive maxBTC" at bounding box center [628, 446] width 100 height 18
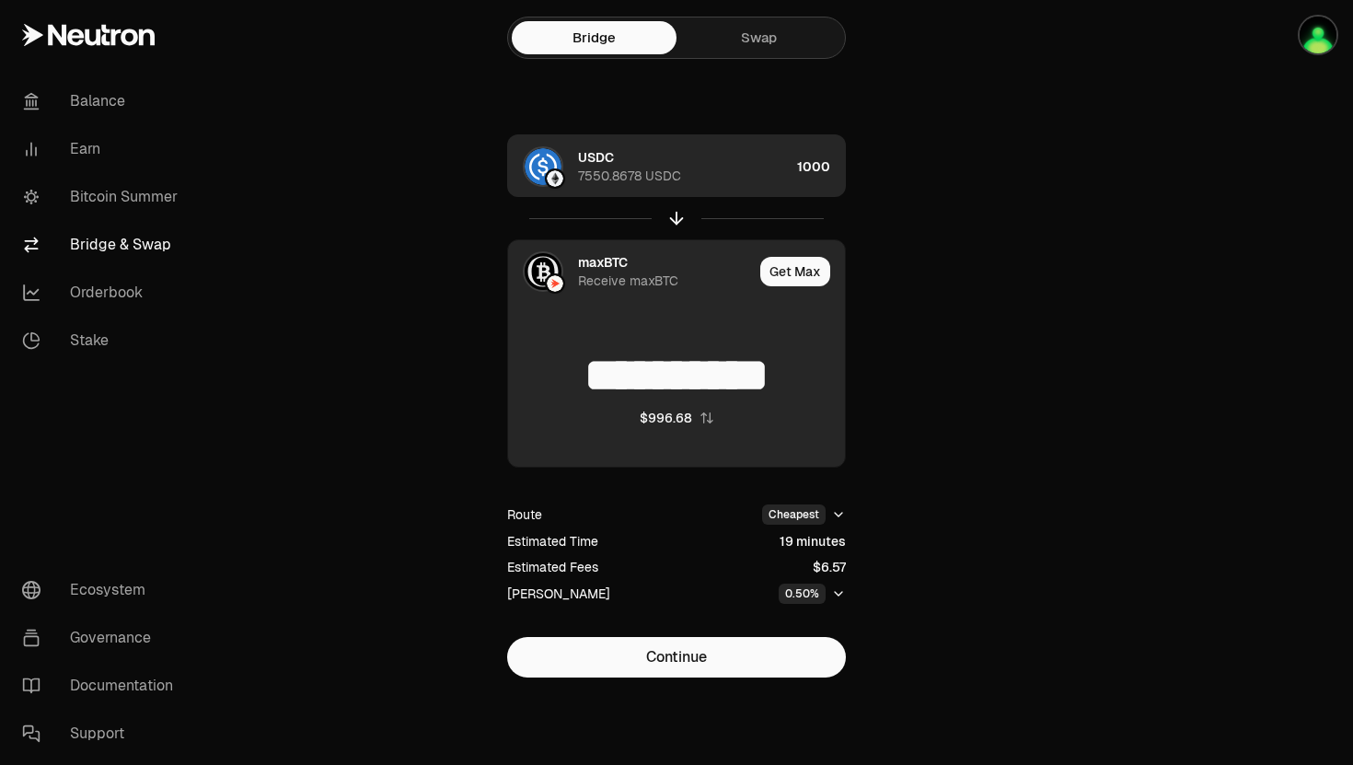
click at [635, 162] on div "USDC 7550.8678 USDC" at bounding box center [684, 166] width 212 height 37
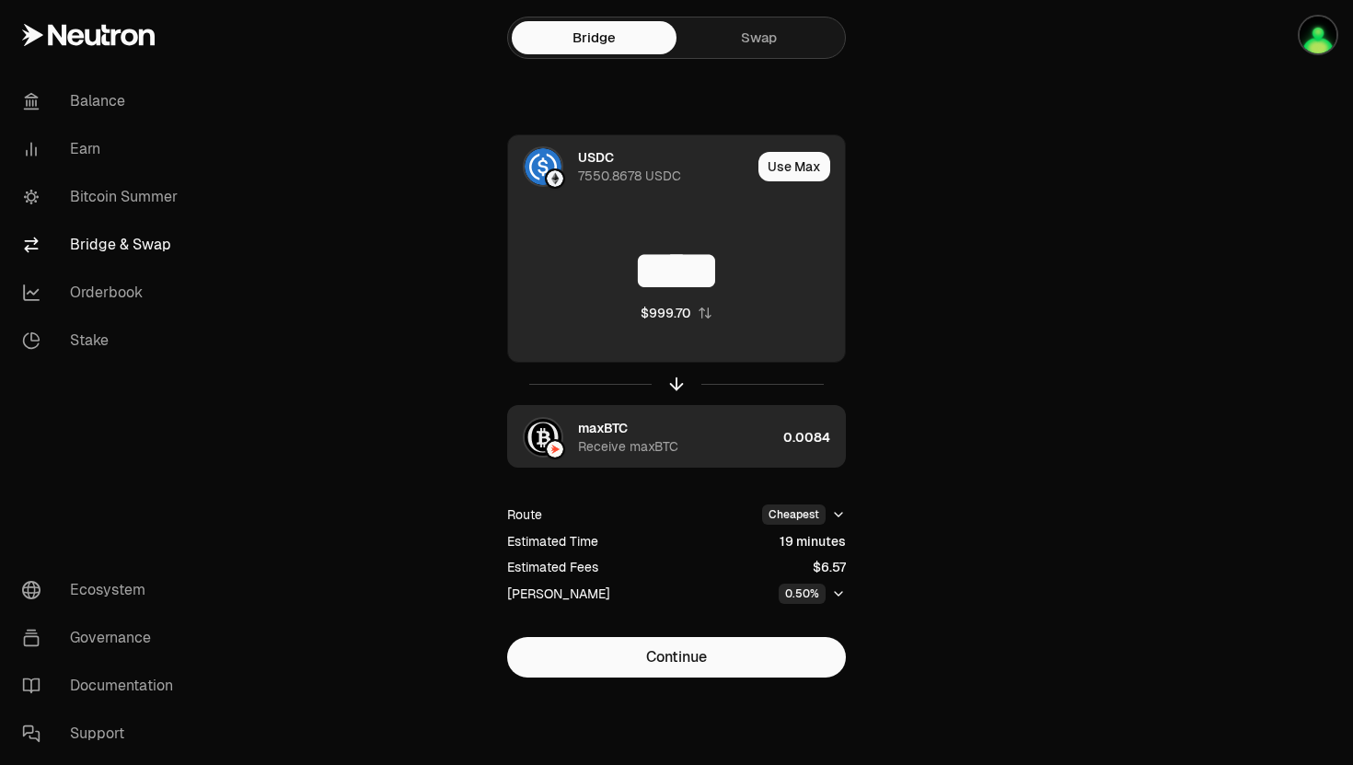
click at [626, 434] on div "maxBTC" at bounding box center [603, 428] width 50 height 18
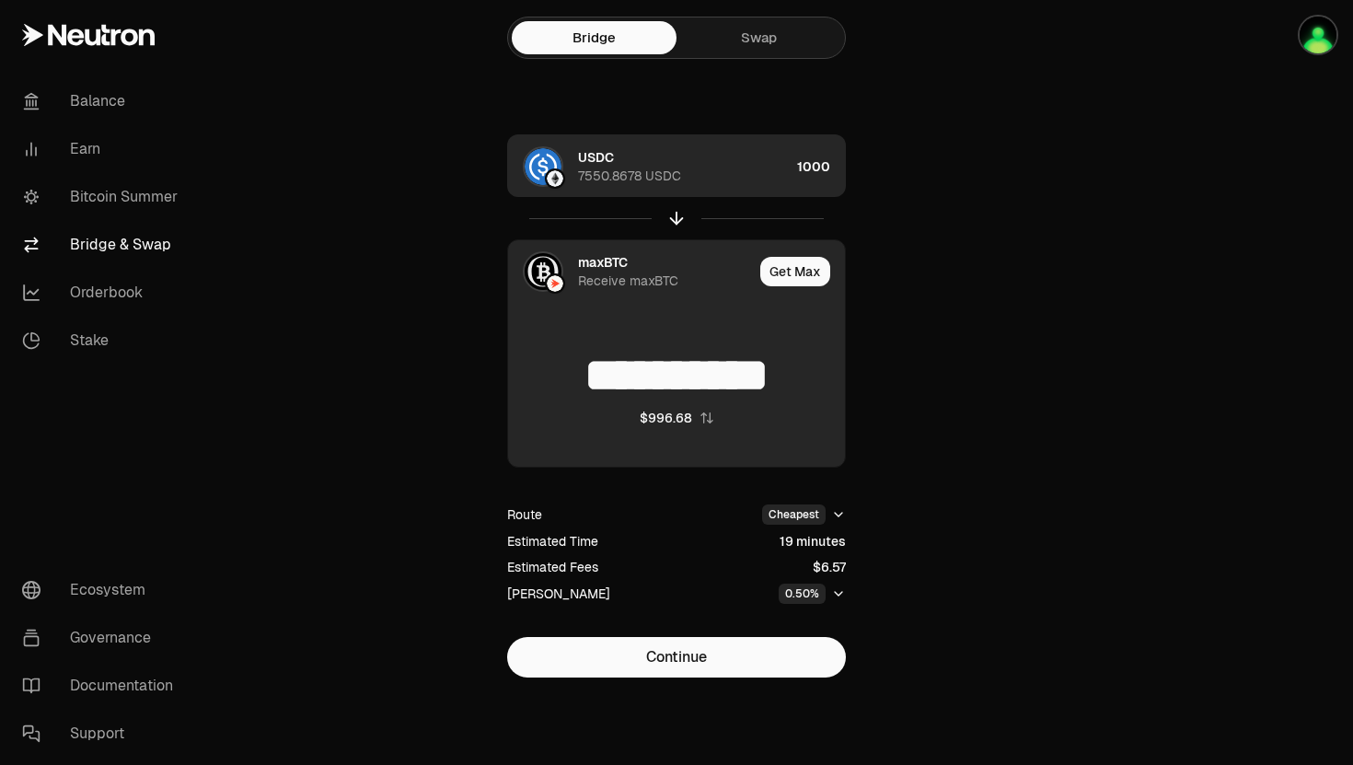
click at [611, 263] on div "maxBTC" at bounding box center [603, 262] width 50 height 18
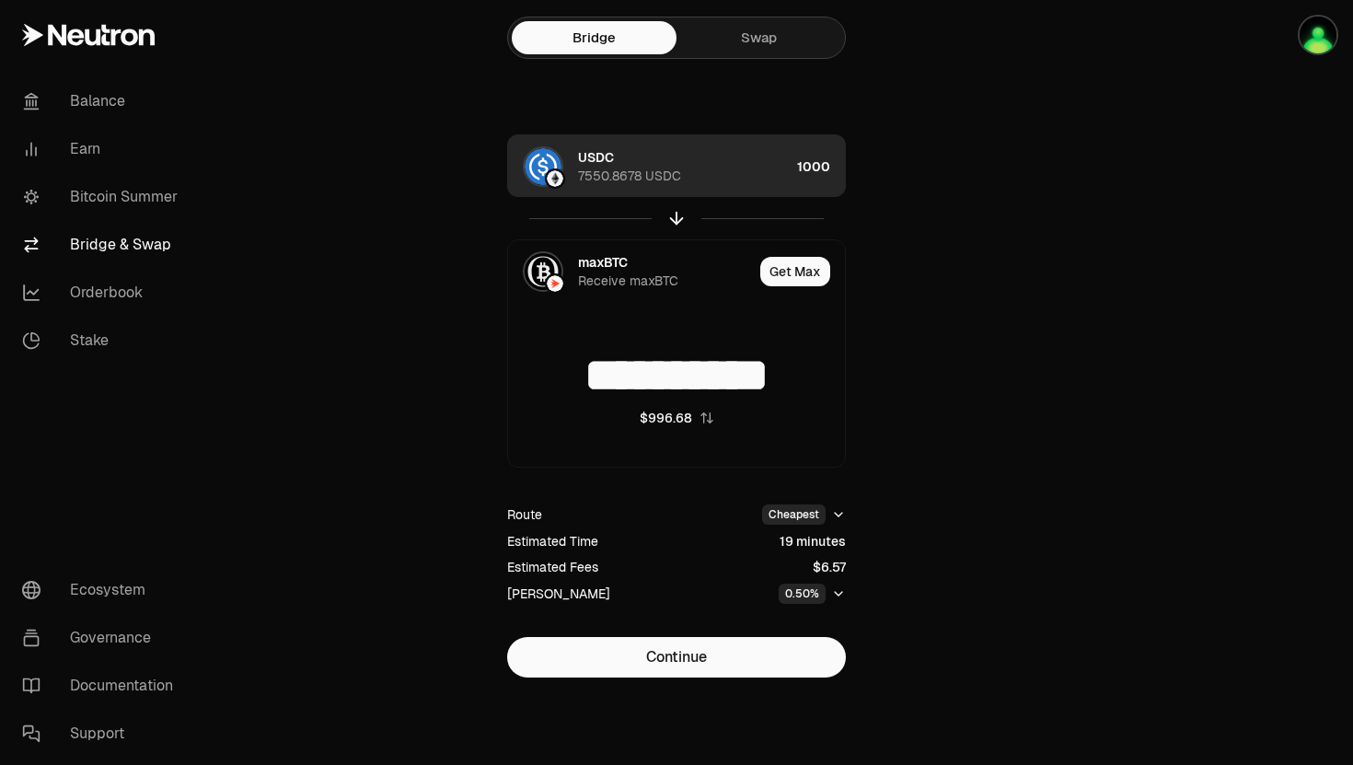
click at [652, 167] on div "7550.8678 USDC" at bounding box center [629, 176] width 103 height 18
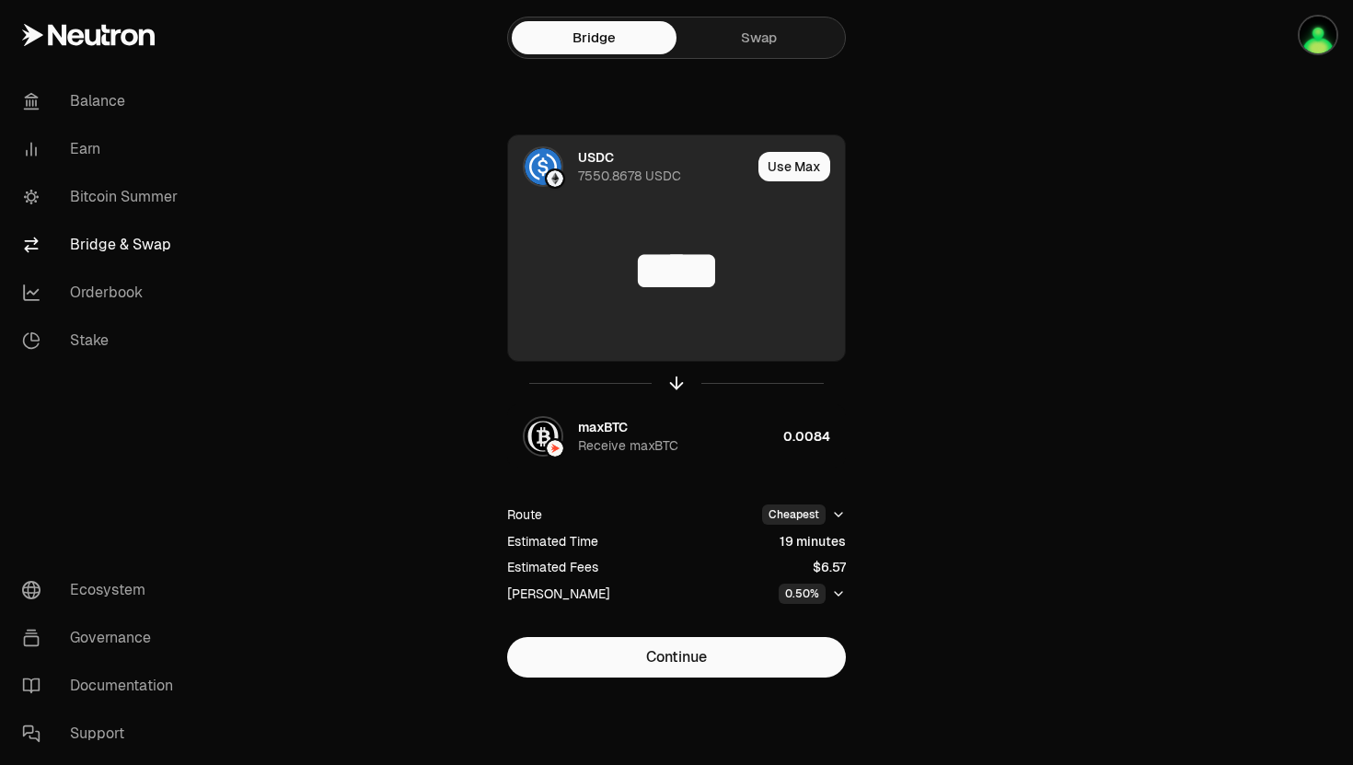
click at [598, 165] on div "USDC" at bounding box center [596, 157] width 36 height 18
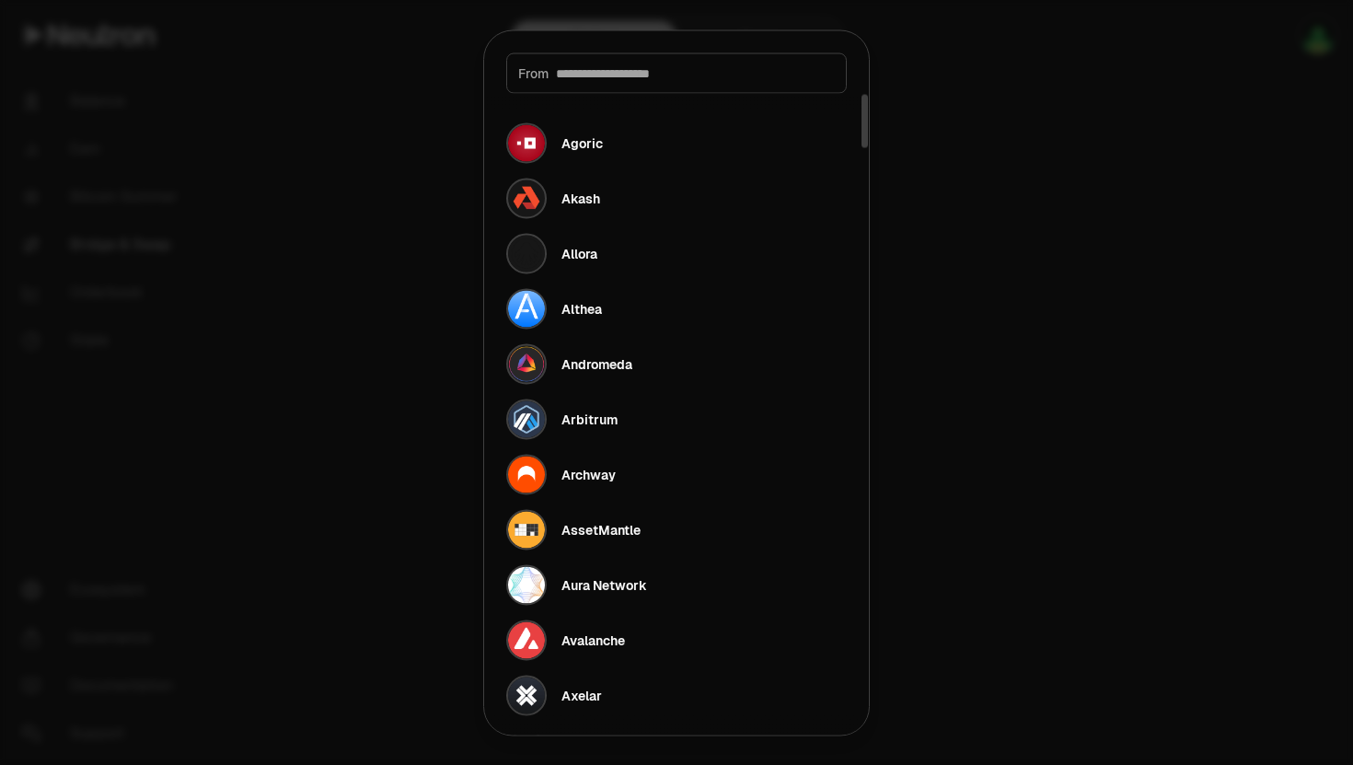
click at [594, 58] on div "From" at bounding box center [676, 72] width 340 height 40
click at [597, 68] on input at bounding box center [695, 72] width 279 height 18
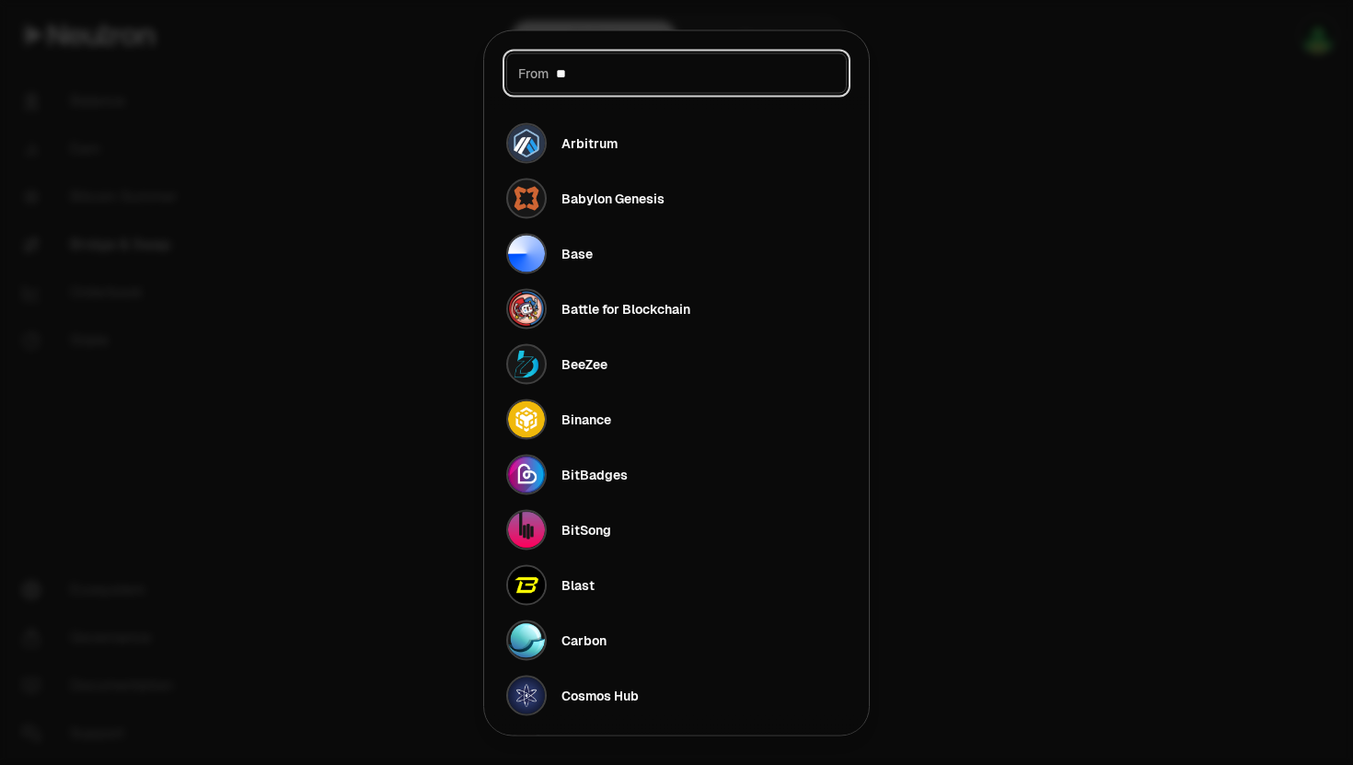
type input "***"
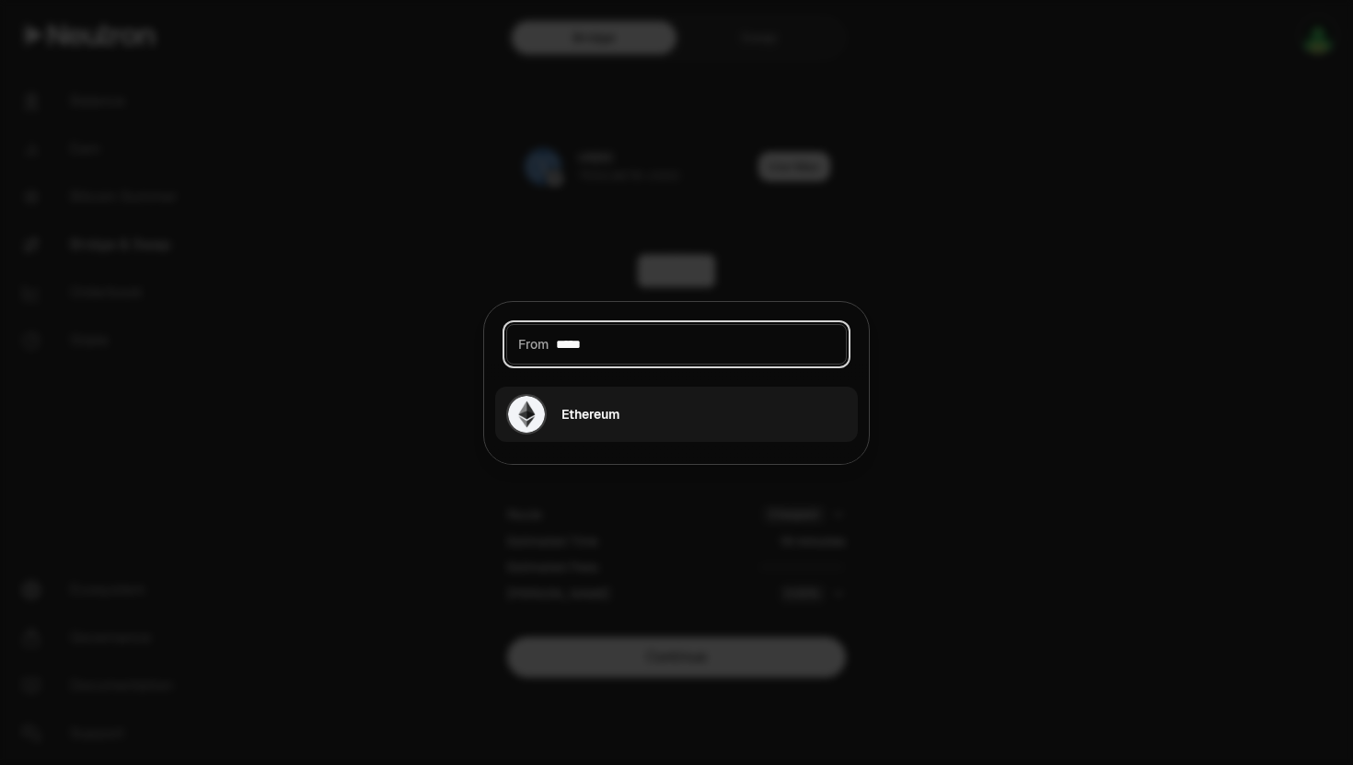
type input "*****"
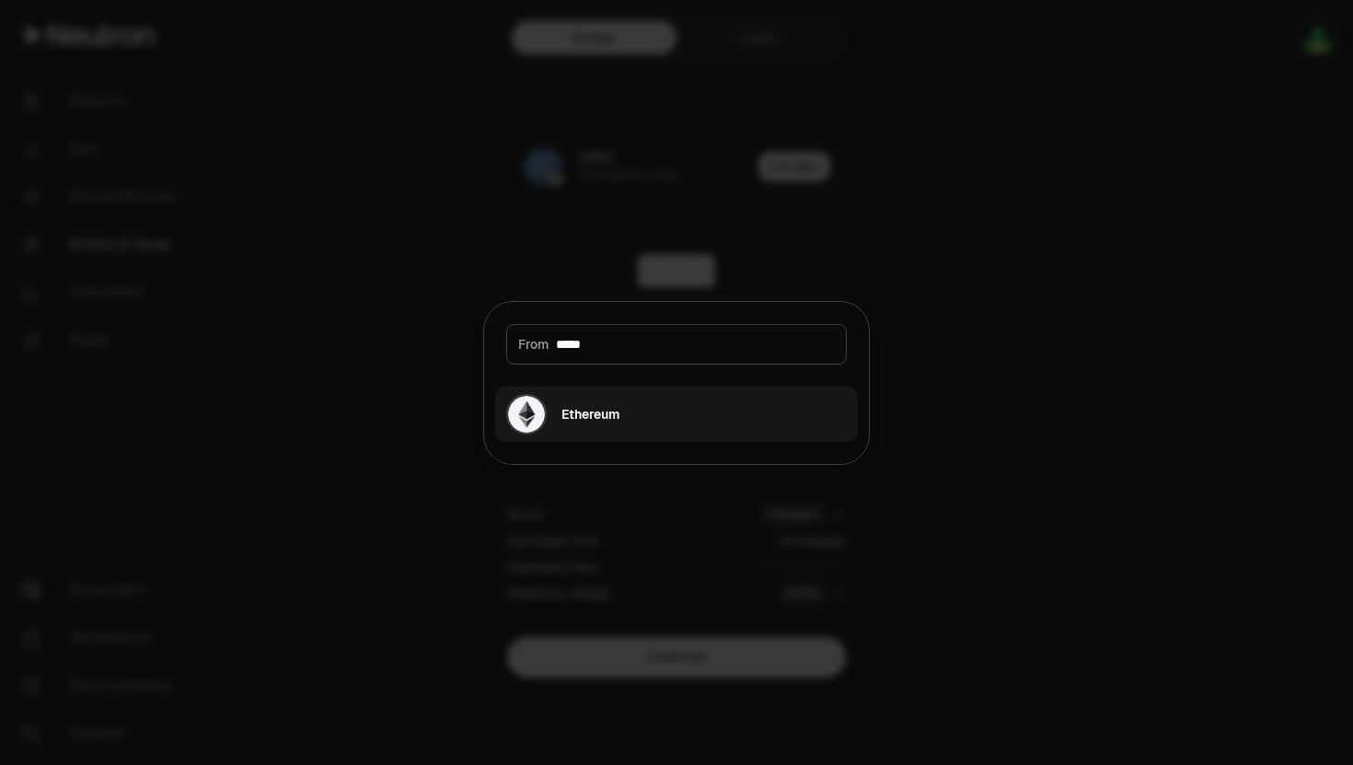
click at [681, 403] on button "Ethereum" at bounding box center [676, 414] width 363 height 55
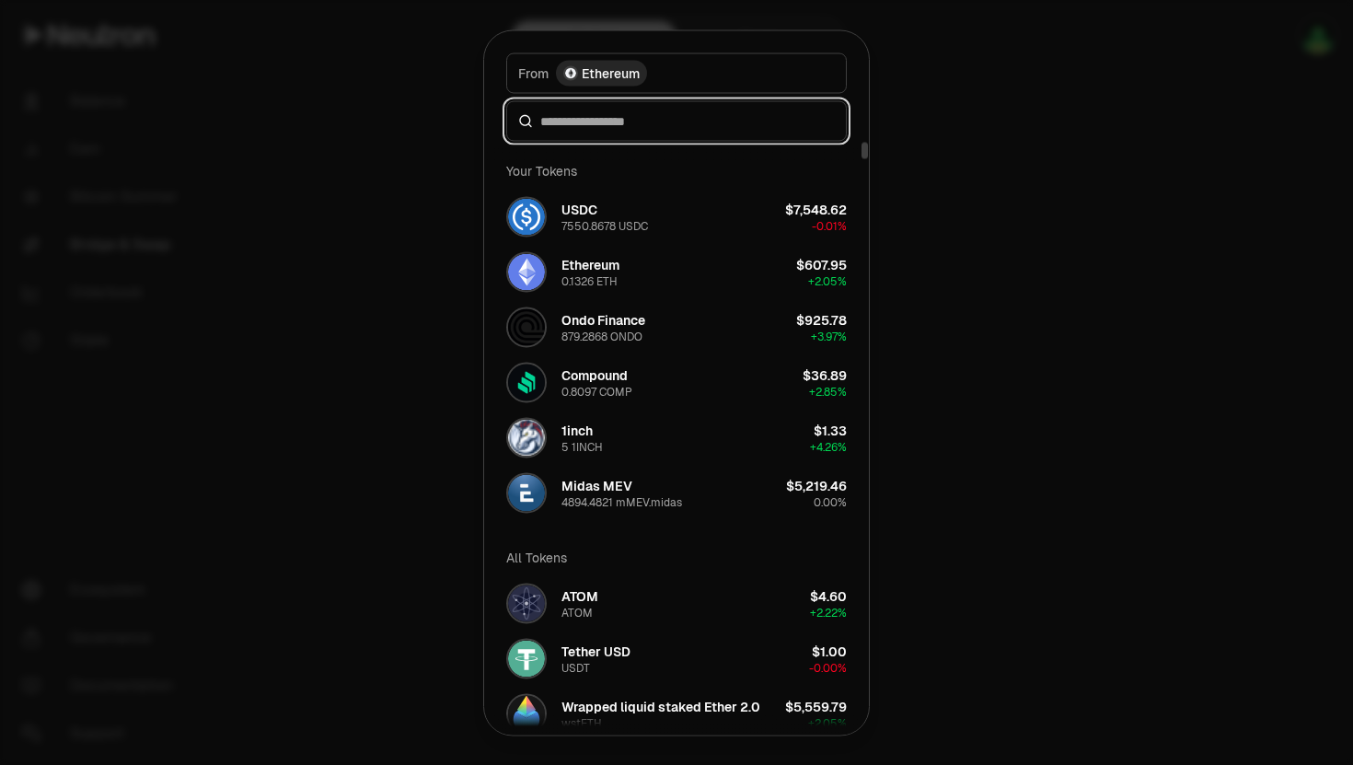
click at [606, 125] on input at bounding box center [687, 120] width 294 height 18
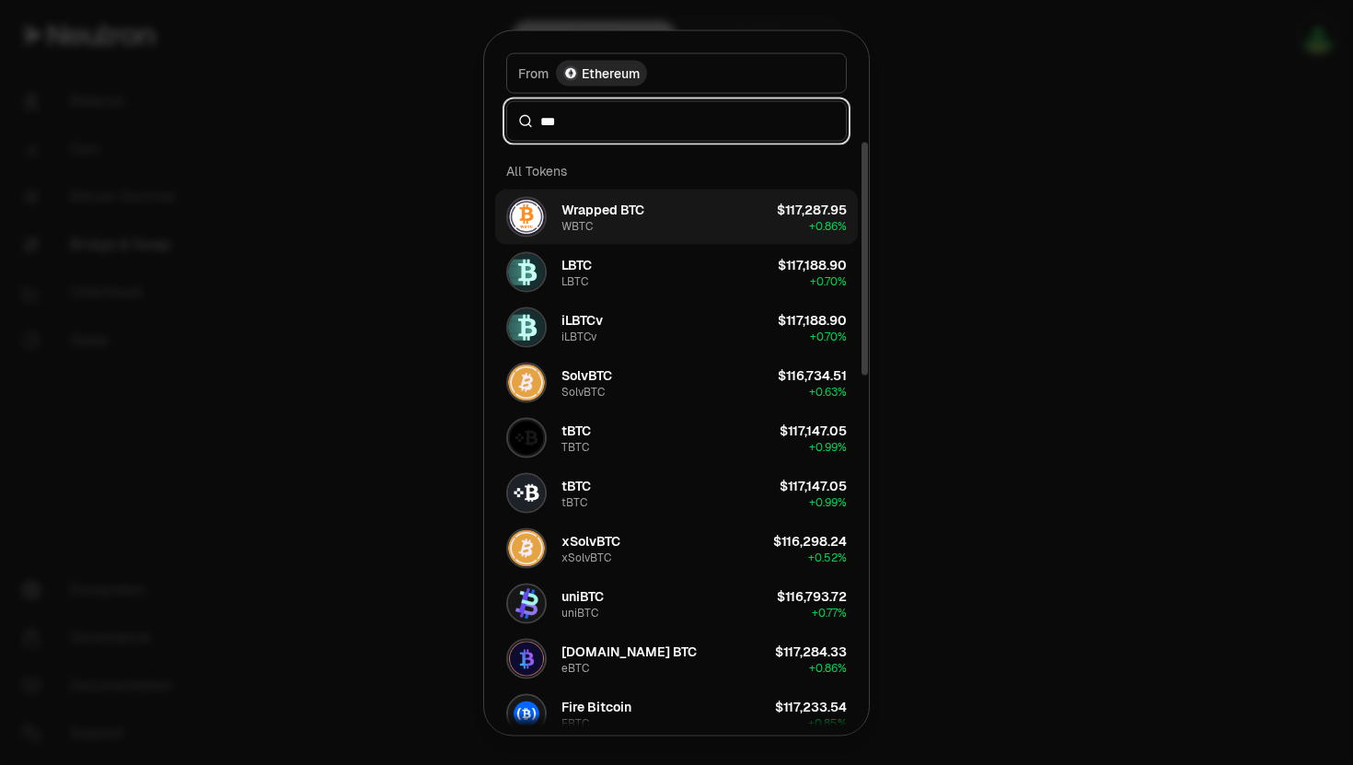
type input "***"
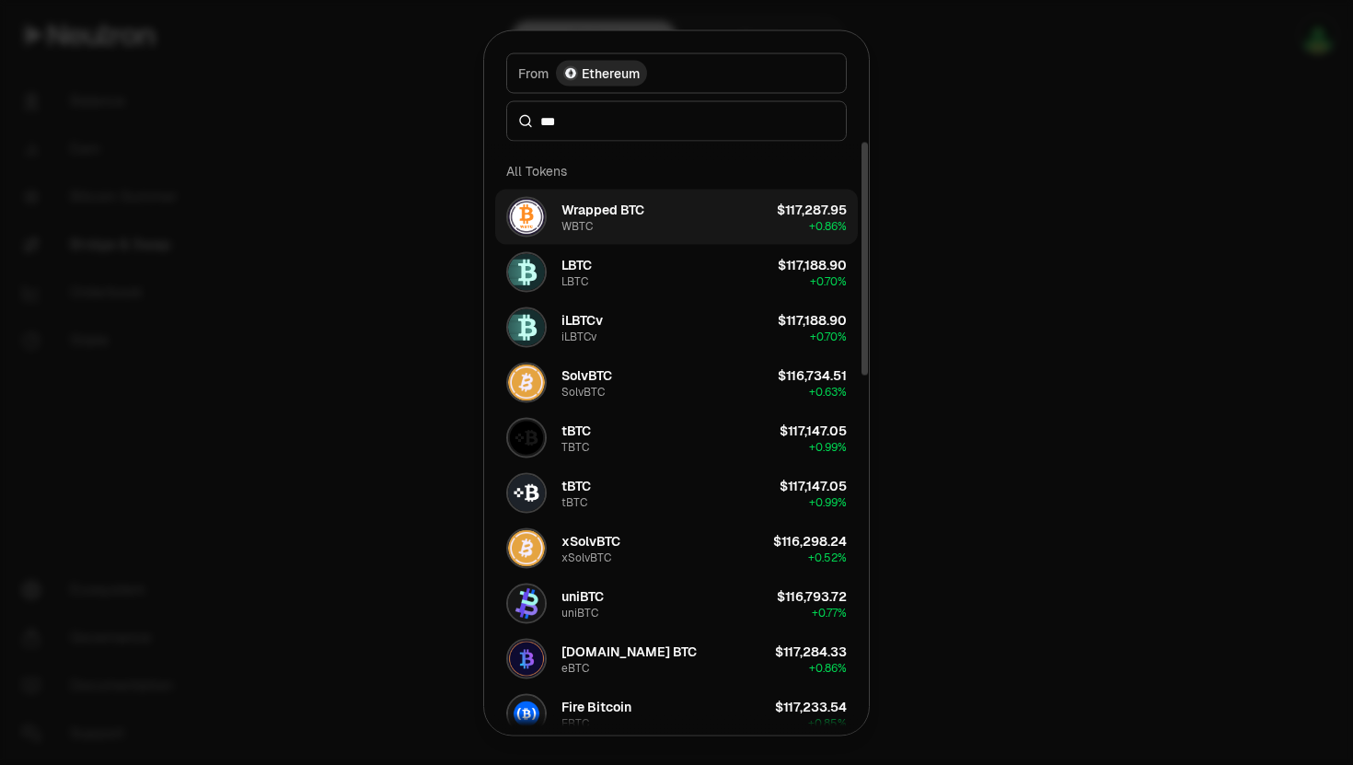
click at [687, 223] on button "Wrapped BTC WBTC $117,287.95 + 0.86%" at bounding box center [676, 216] width 363 height 55
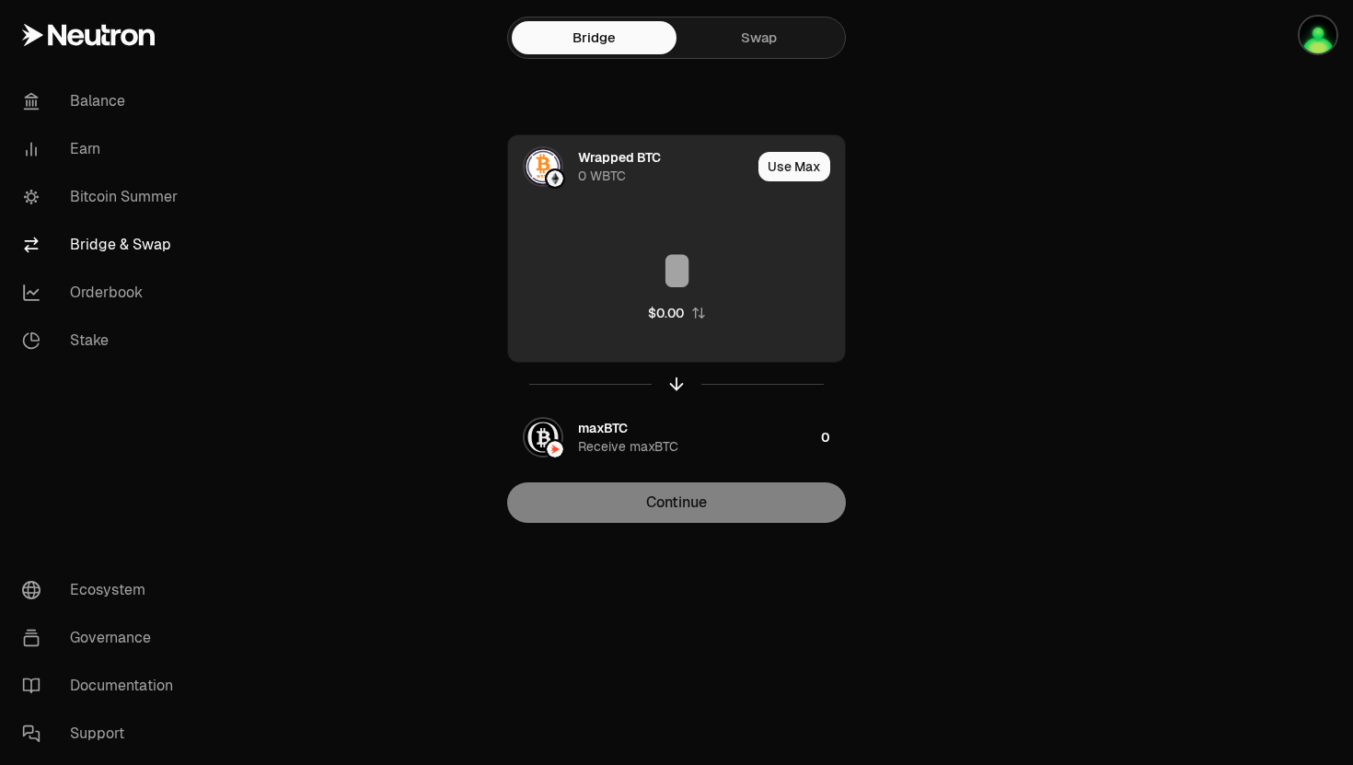
click at [721, 271] on input at bounding box center [676, 270] width 337 height 55
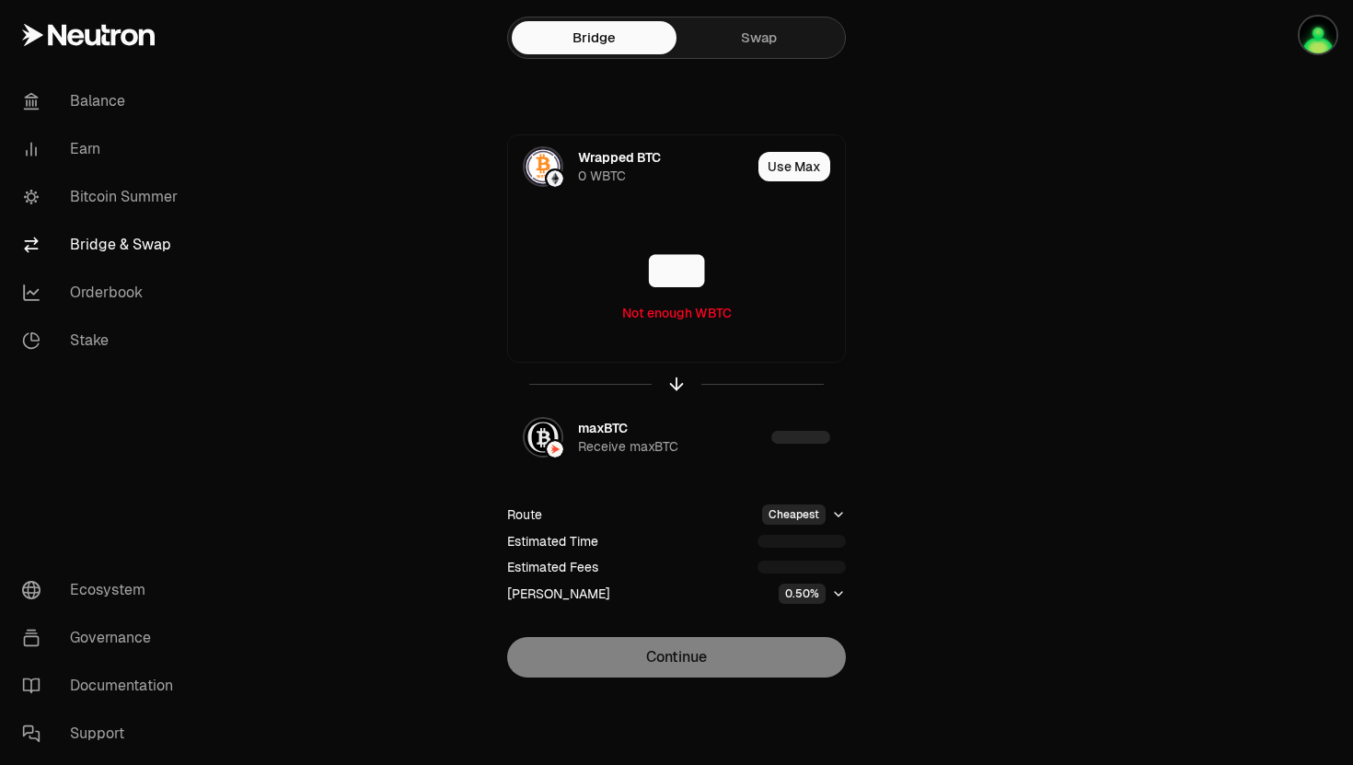
type input "***"
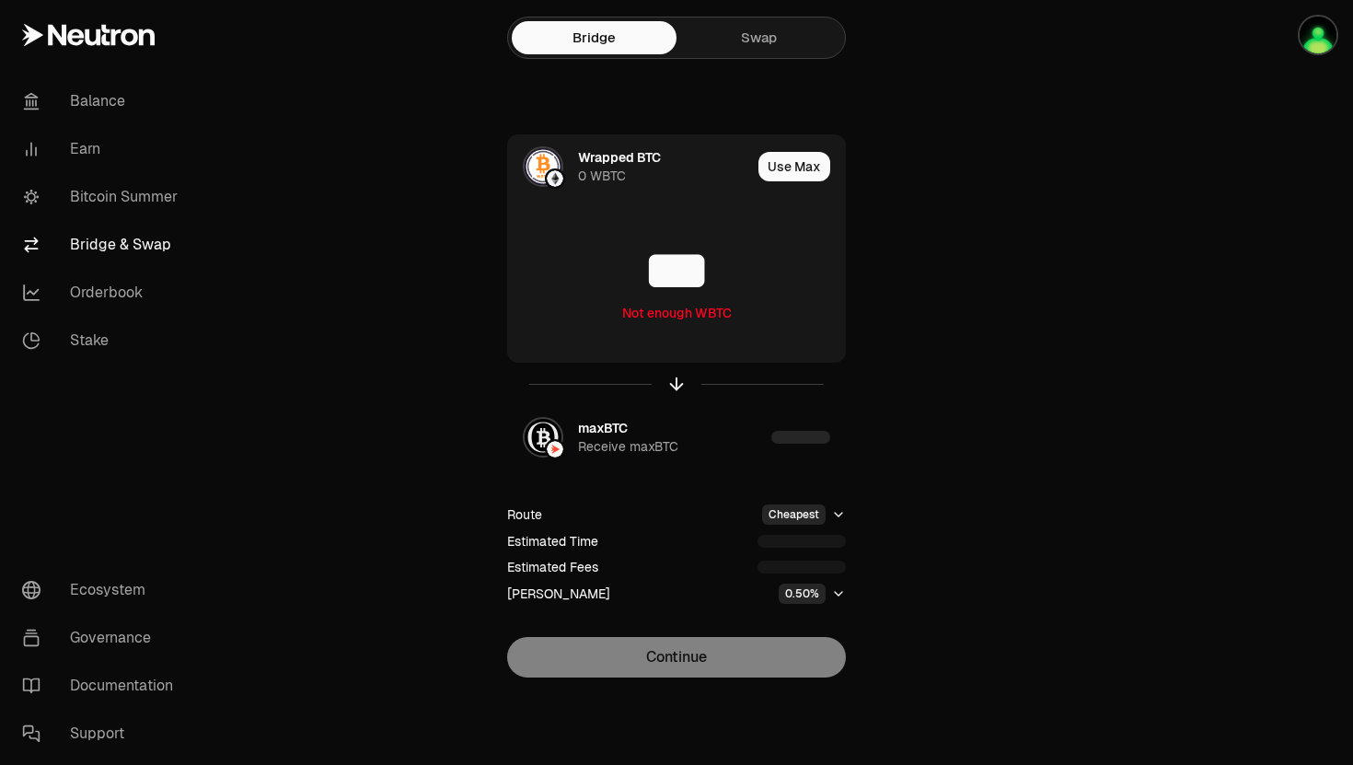
click at [981, 560] on div "Wrapped BTC 0 WBTC Use Max *** Not enough WBTC maxBTC Receive maxBTC Route Chea…" at bounding box center [676, 405] width 618 height 543
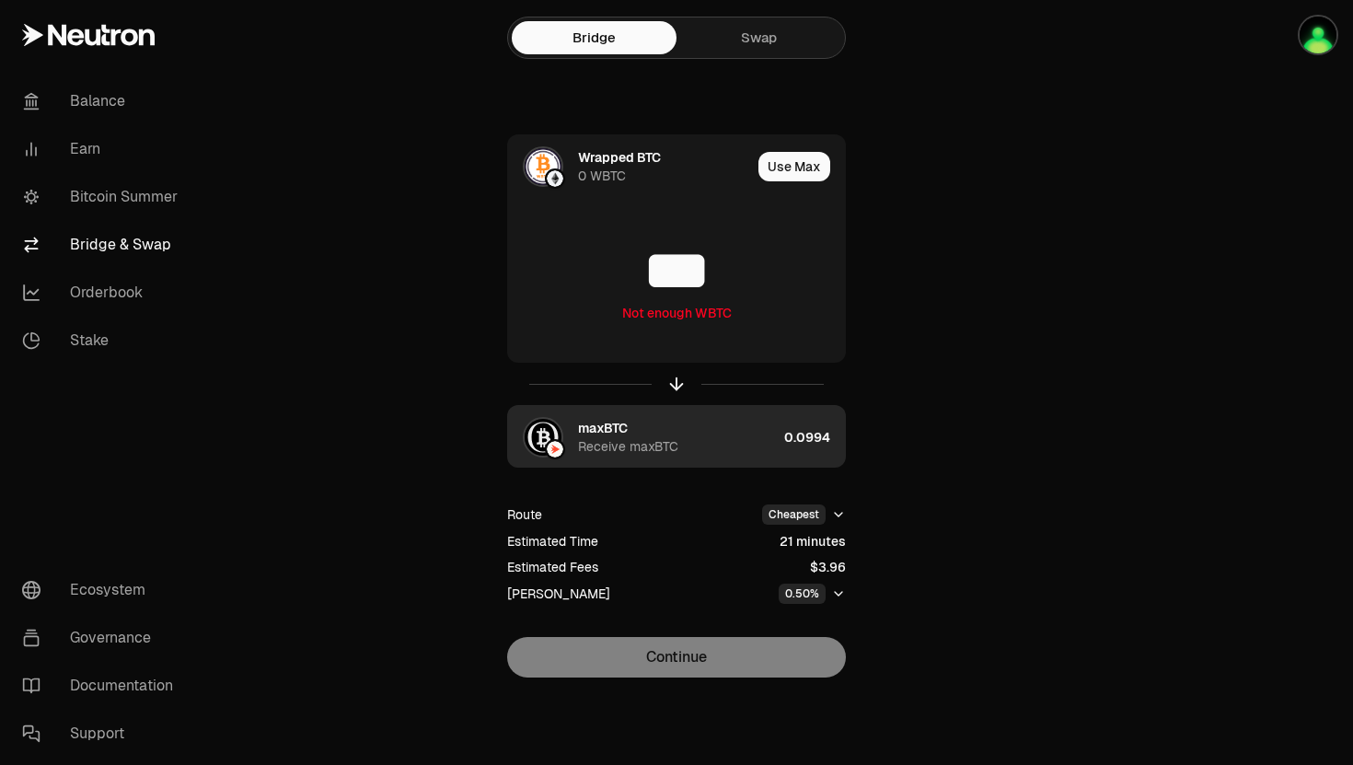
click at [784, 434] on div "maxBTC Receive maxBTC 0.0994" at bounding box center [676, 437] width 337 height 63
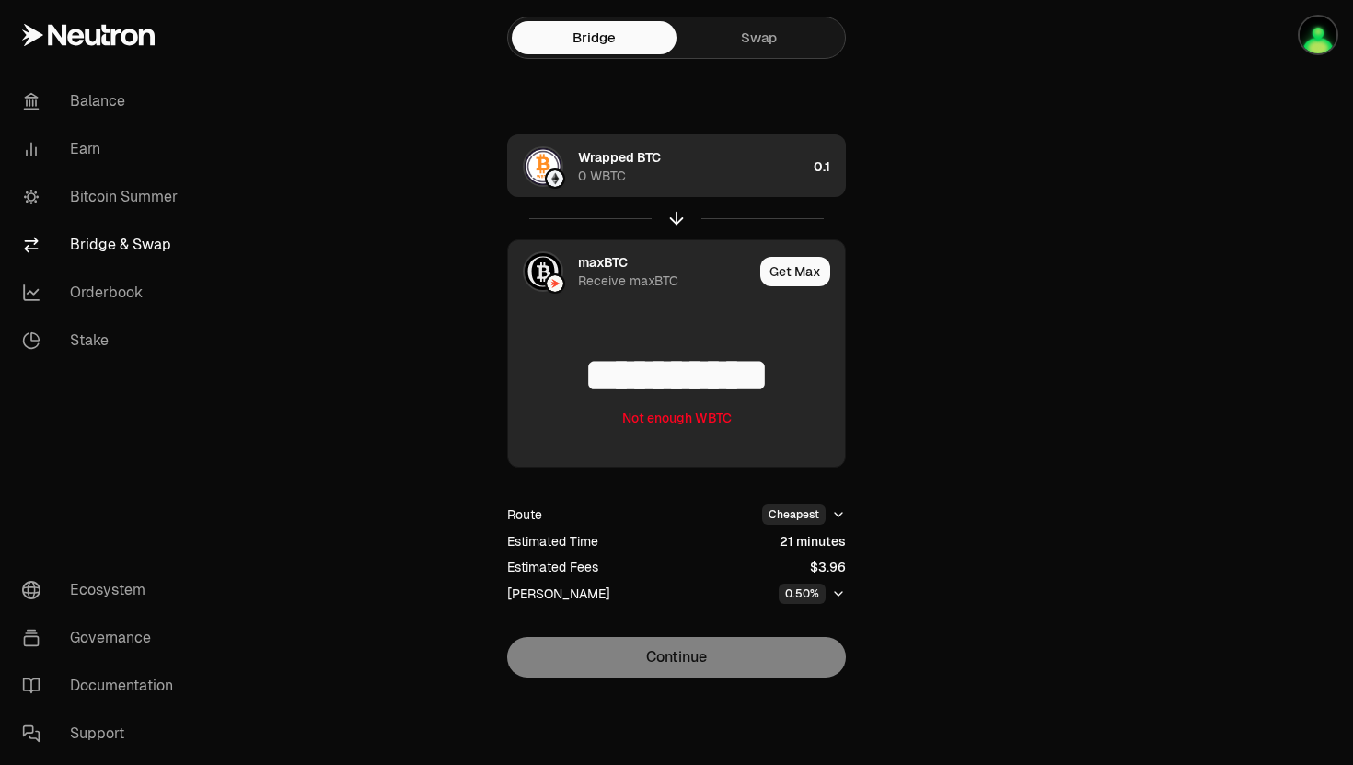
click at [772, 176] on div "Wrapped BTC 0 WBTC" at bounding box center [692, 166] width 228 height 37
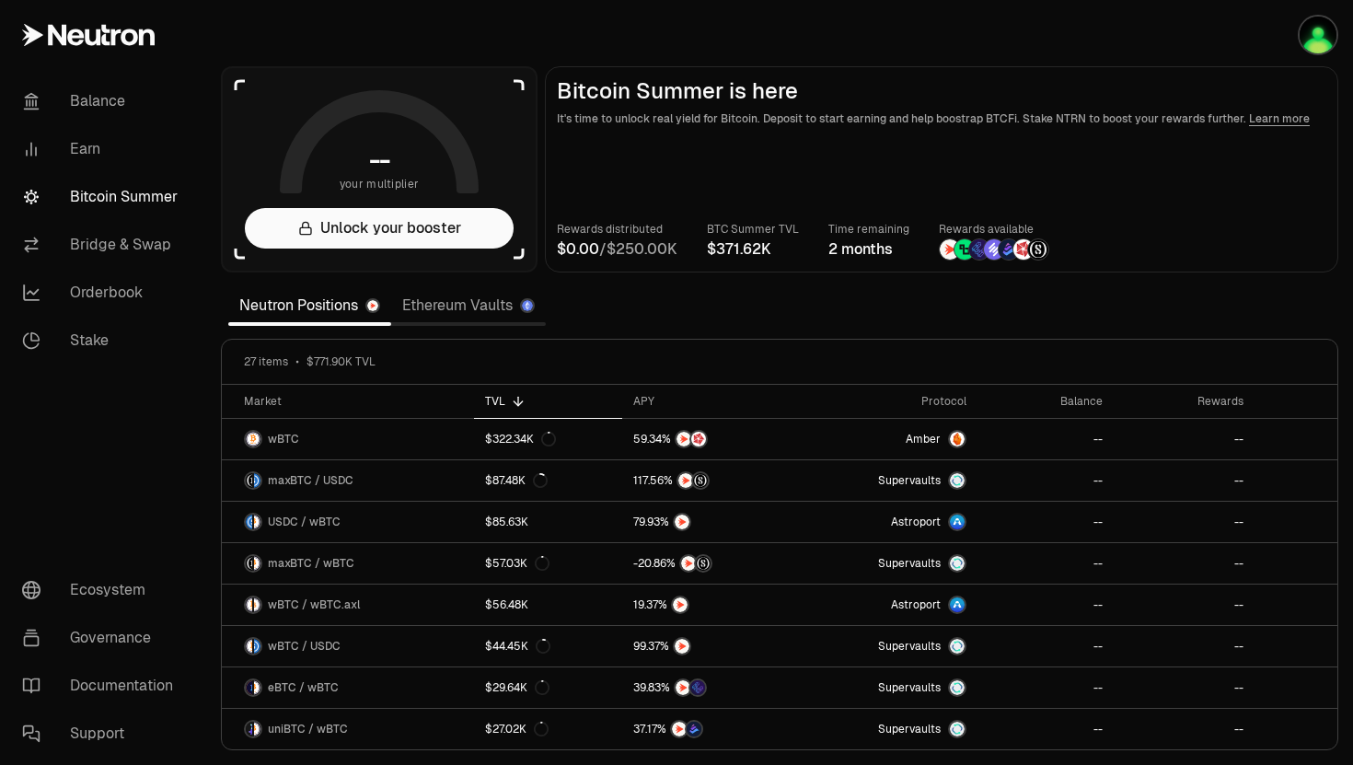
click at [434, 296] on link "Ethereum Vaults" at bounding box center [468, 305] width 155 height 37
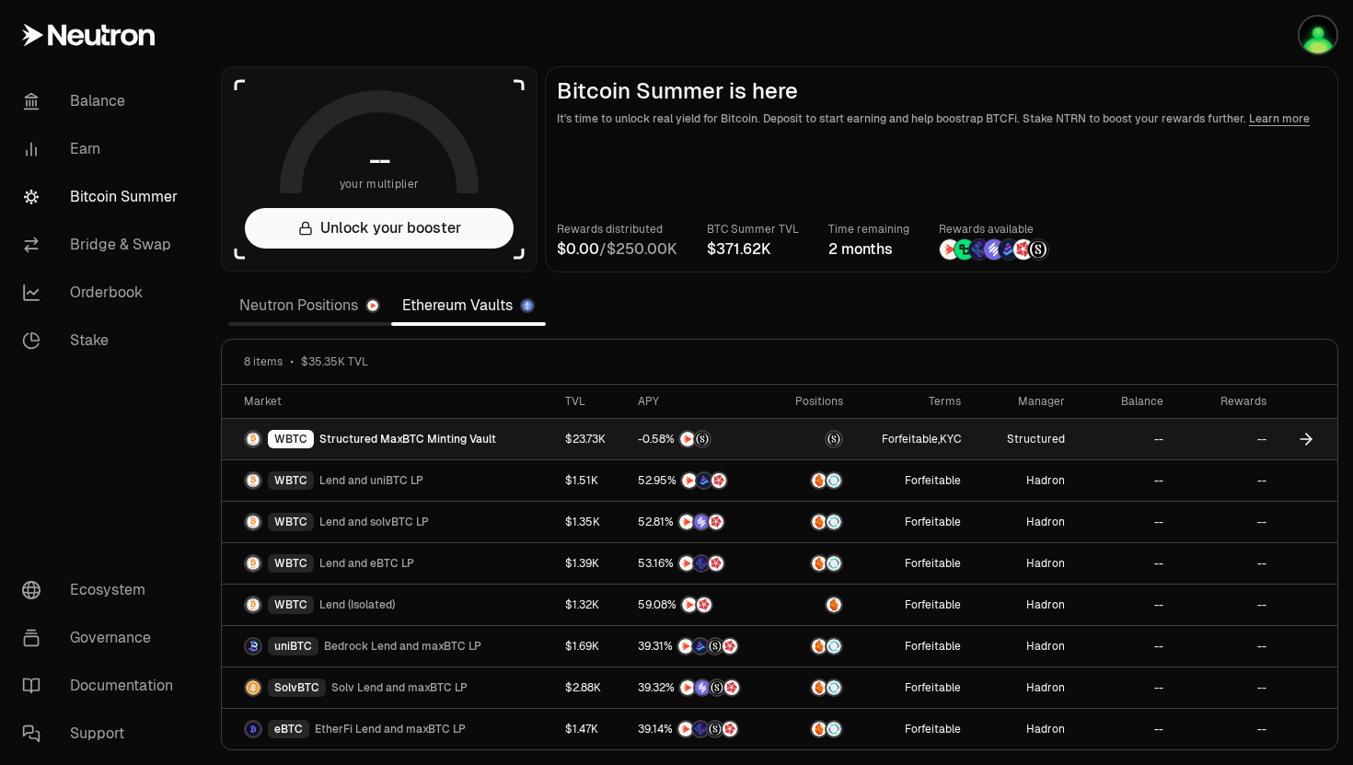
click at [449, 446] on div "WBTC Structured MaxBTC Minting Vault" at bounding box center [370, 439] width 252 height 18
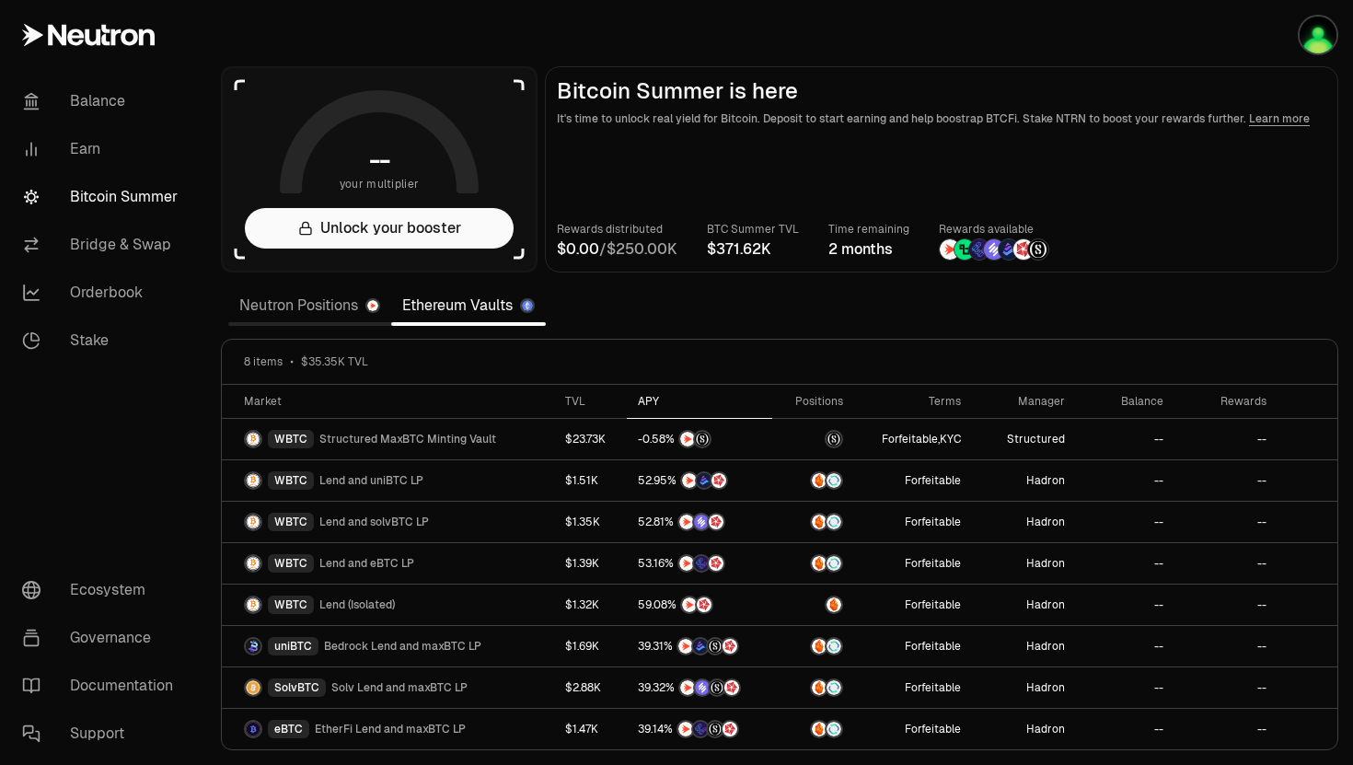
click at [651, 397] on div "APY" at bounding box center [699, 401] width 123 height 15
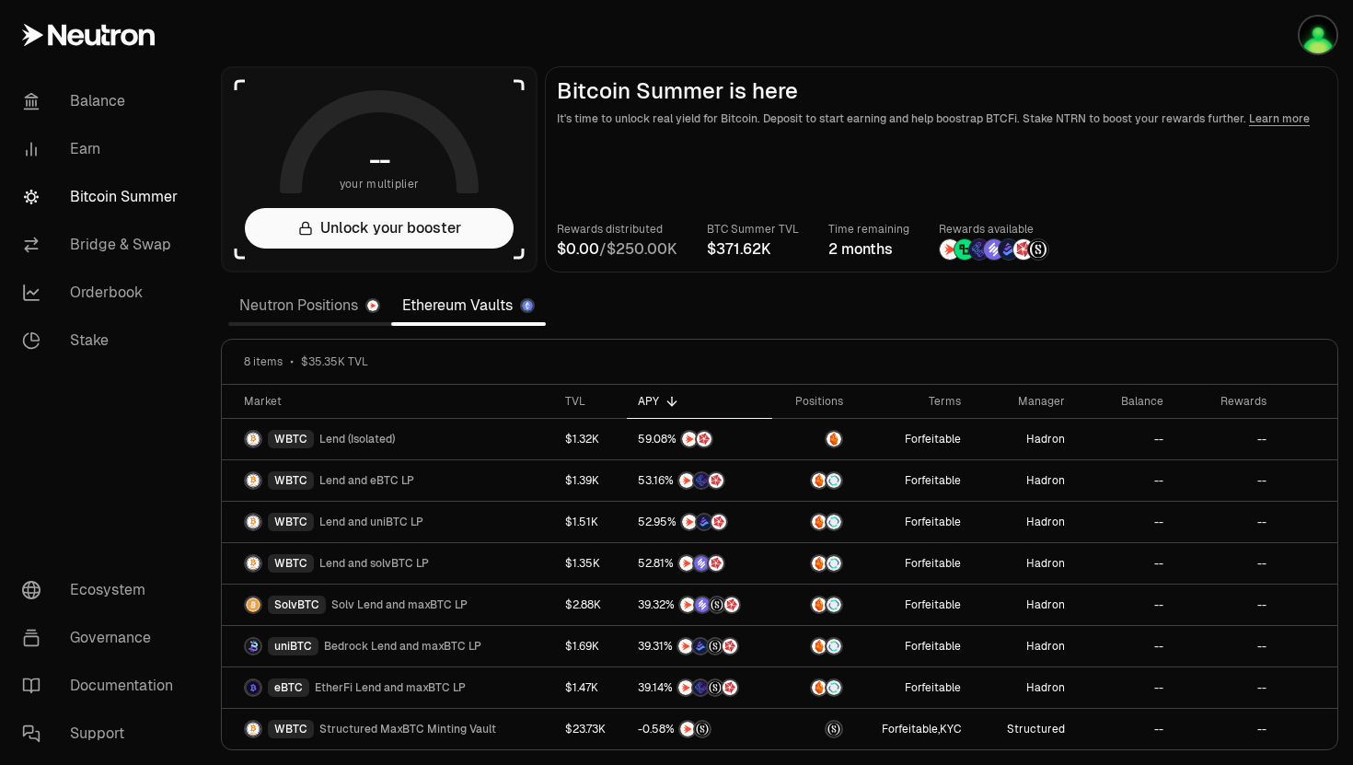
click at [308, 306] on link "Neutron Positions" at bounding box center [309, 305] width 163 height 37
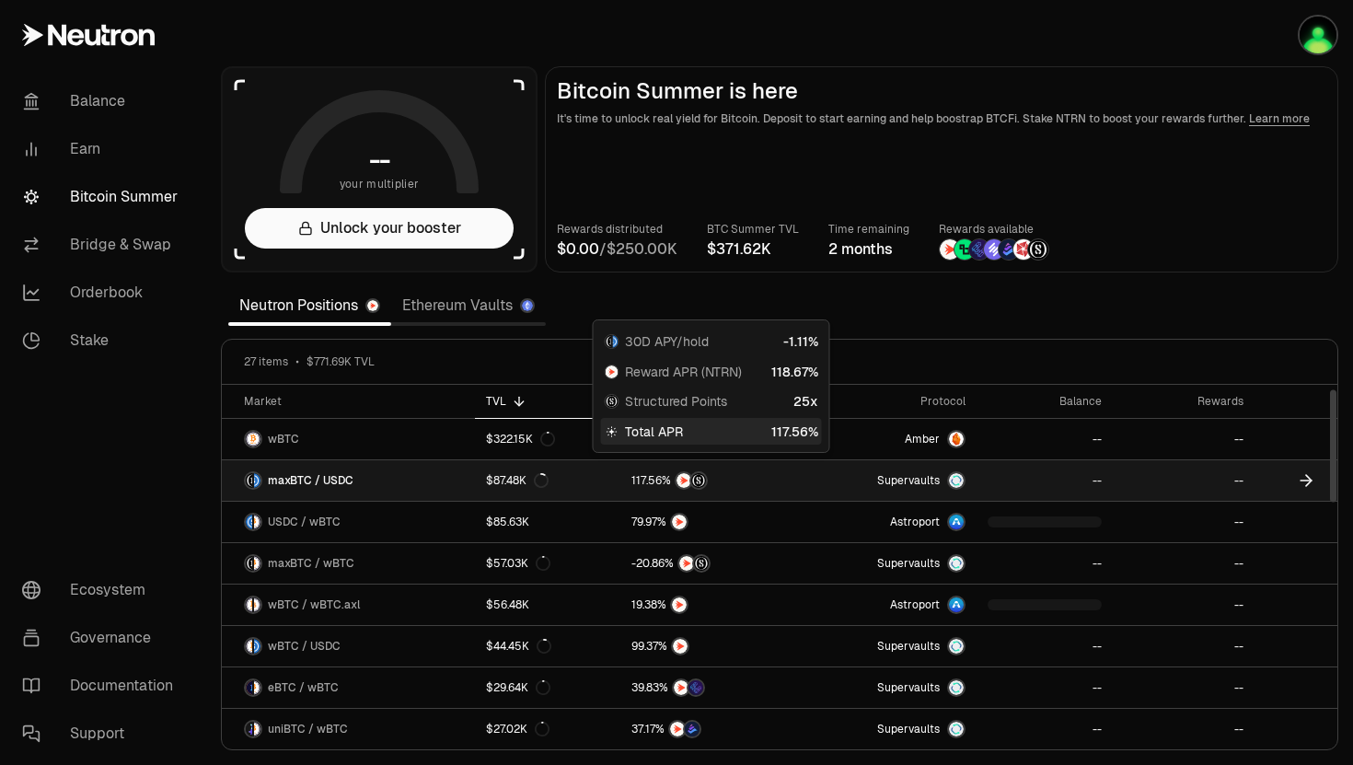
scroll to position [24, 0]
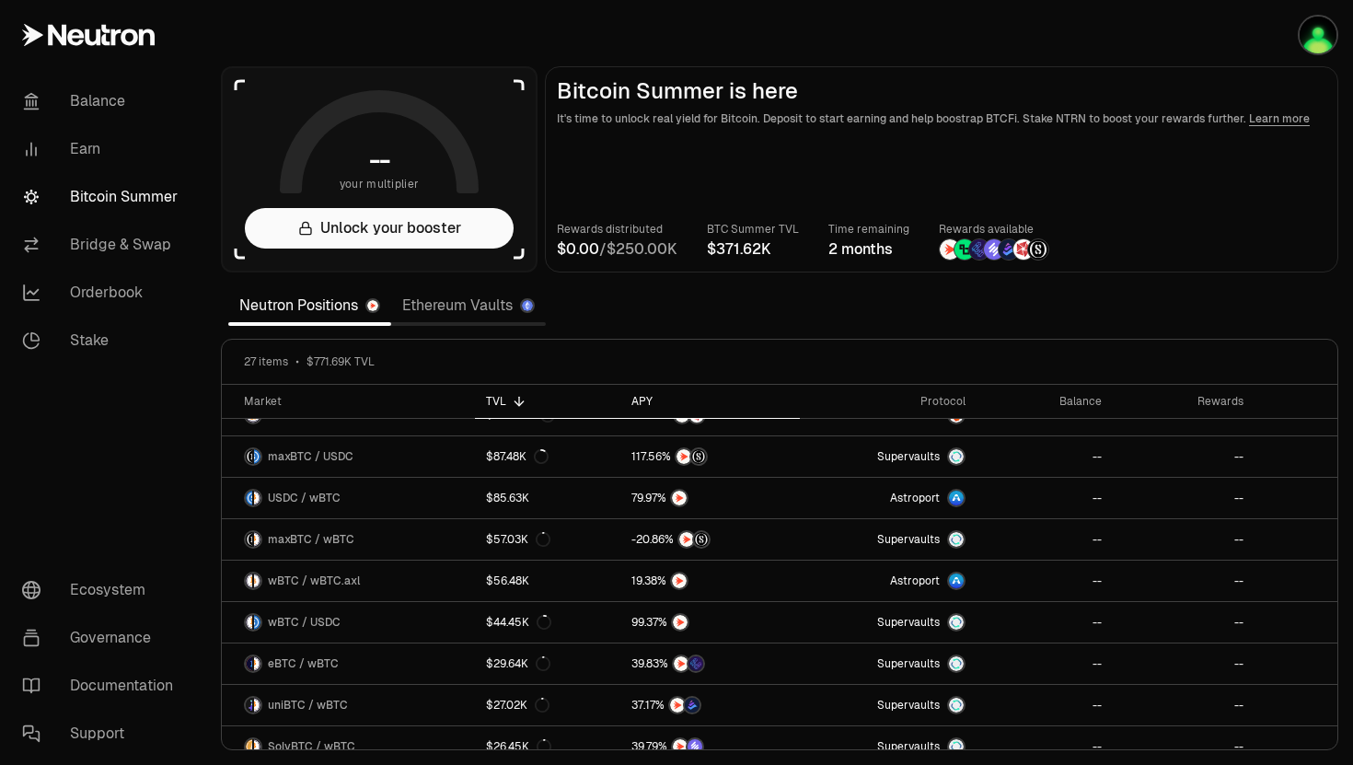
click at [642, 395] on div "APY" at bounding box center [709, 401] width 156 height 15
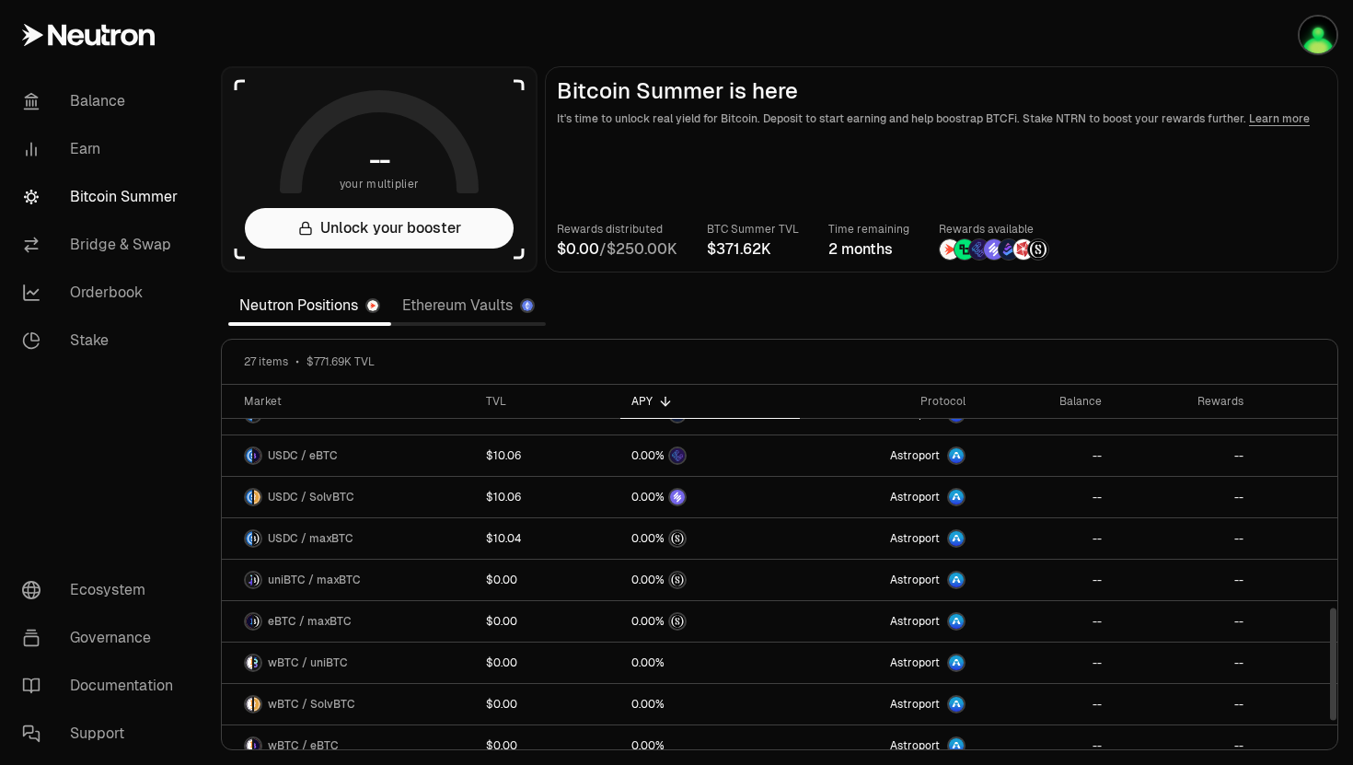
scroll to position [787, 0]
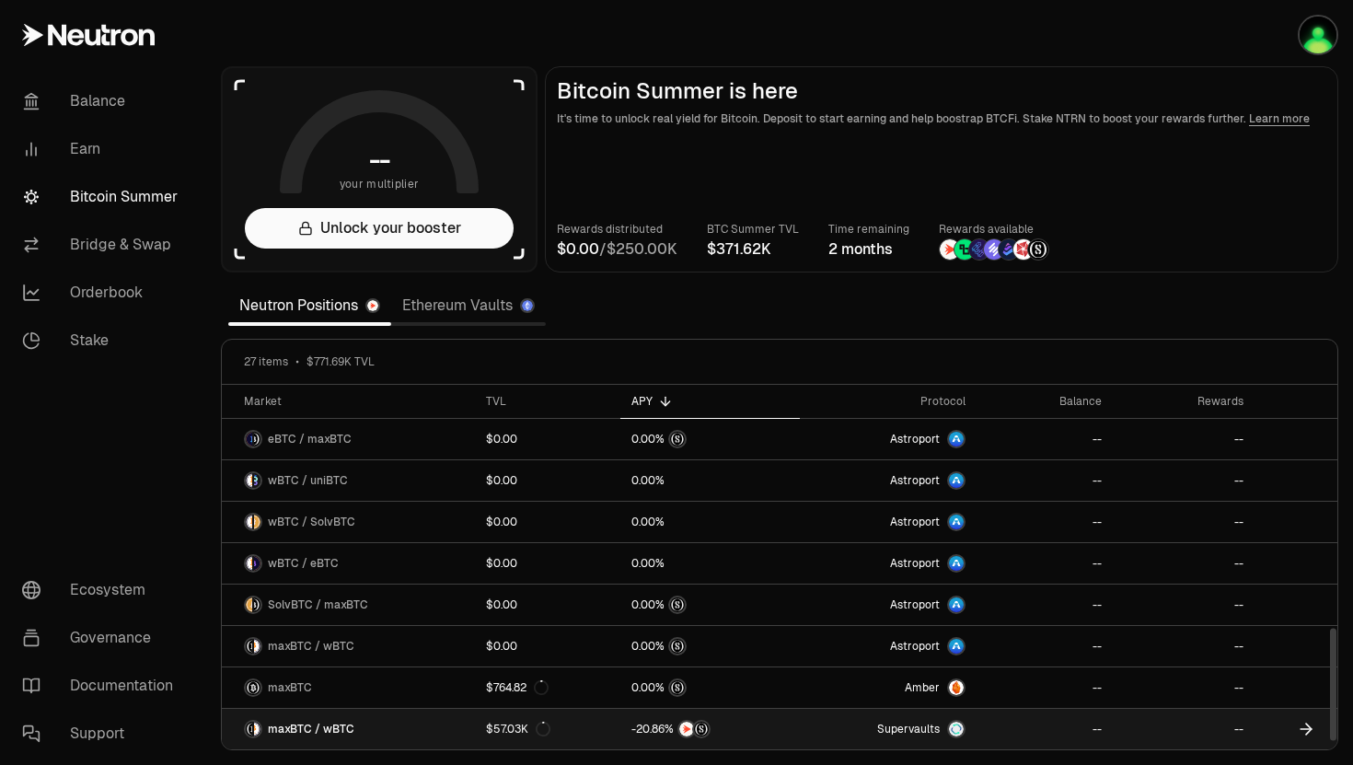
click at [687, 730] on img at bounding box center [686, 728] width 15 height 15
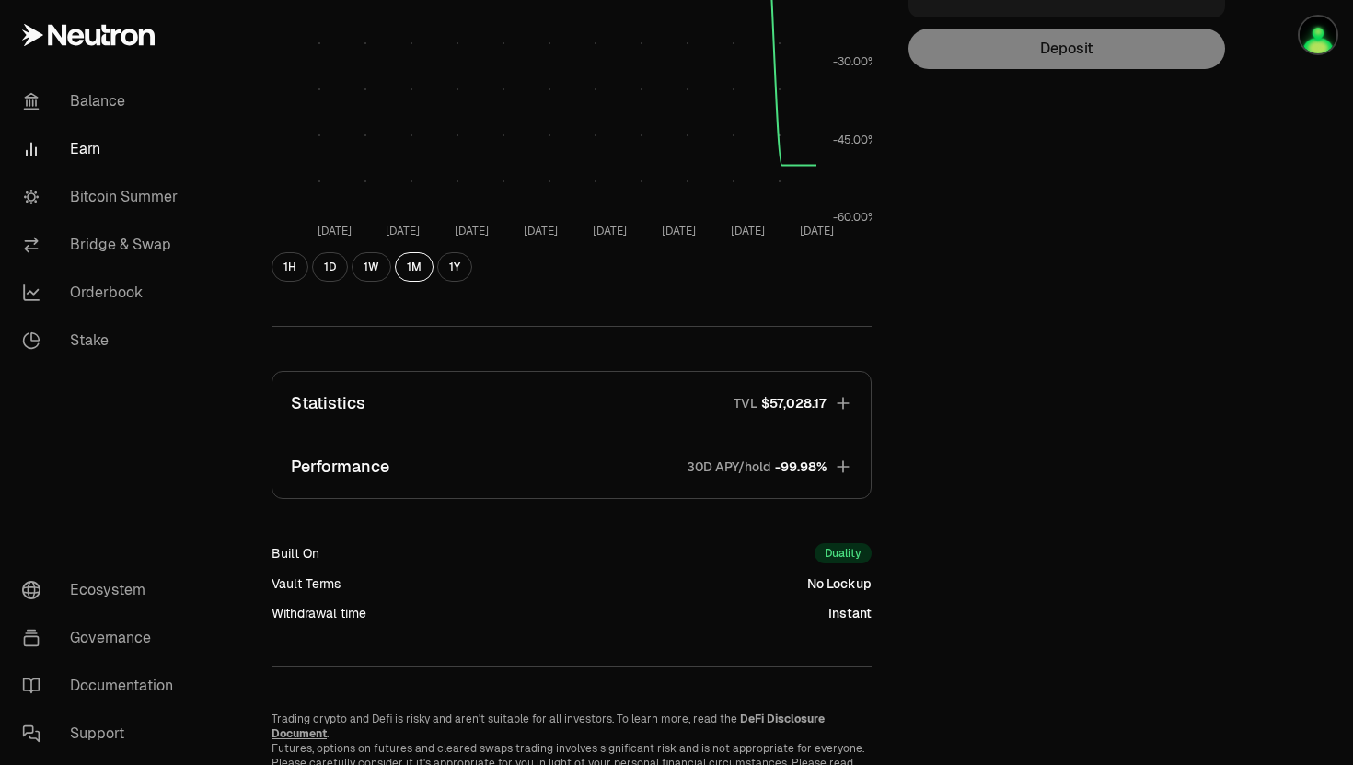
scroll to position [369, 0]
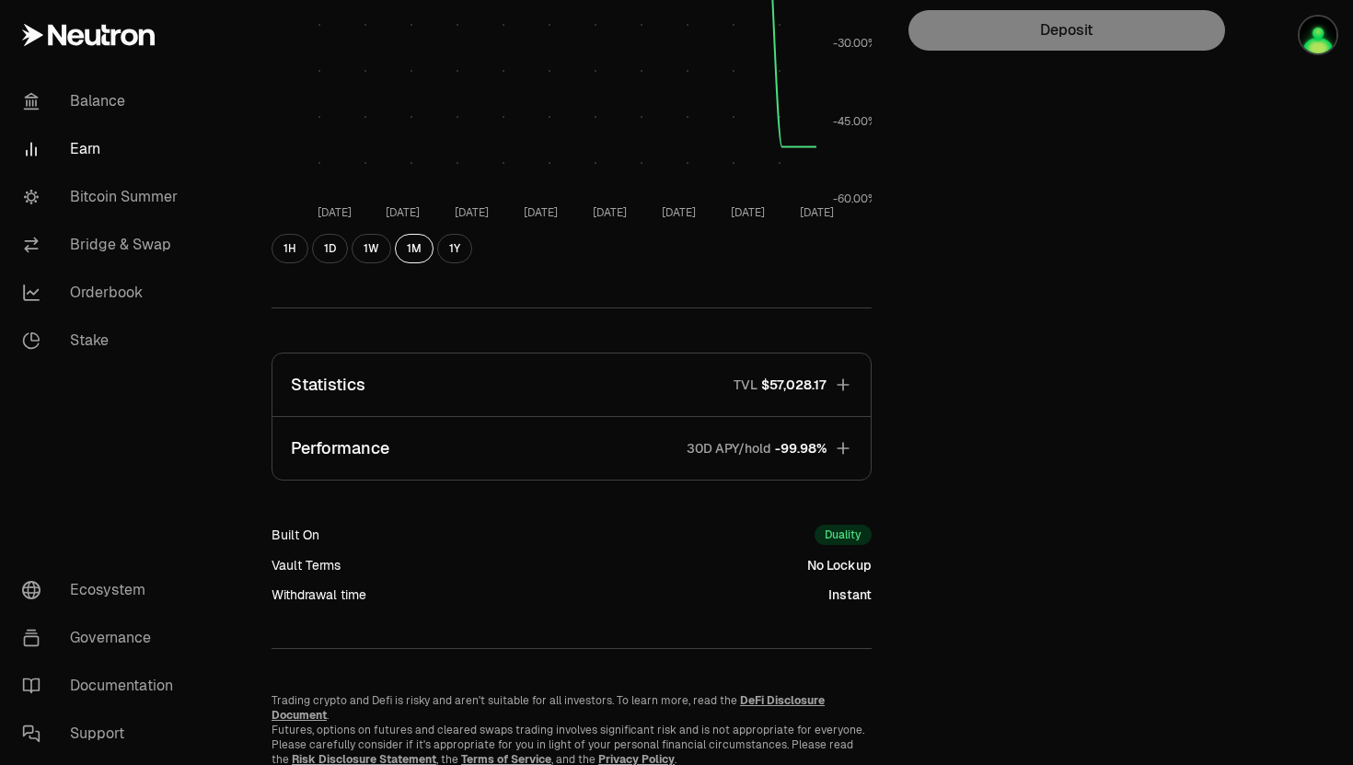
click at [834, 439] on icon "button" at bounding box center [843, 448] width 18 height 18
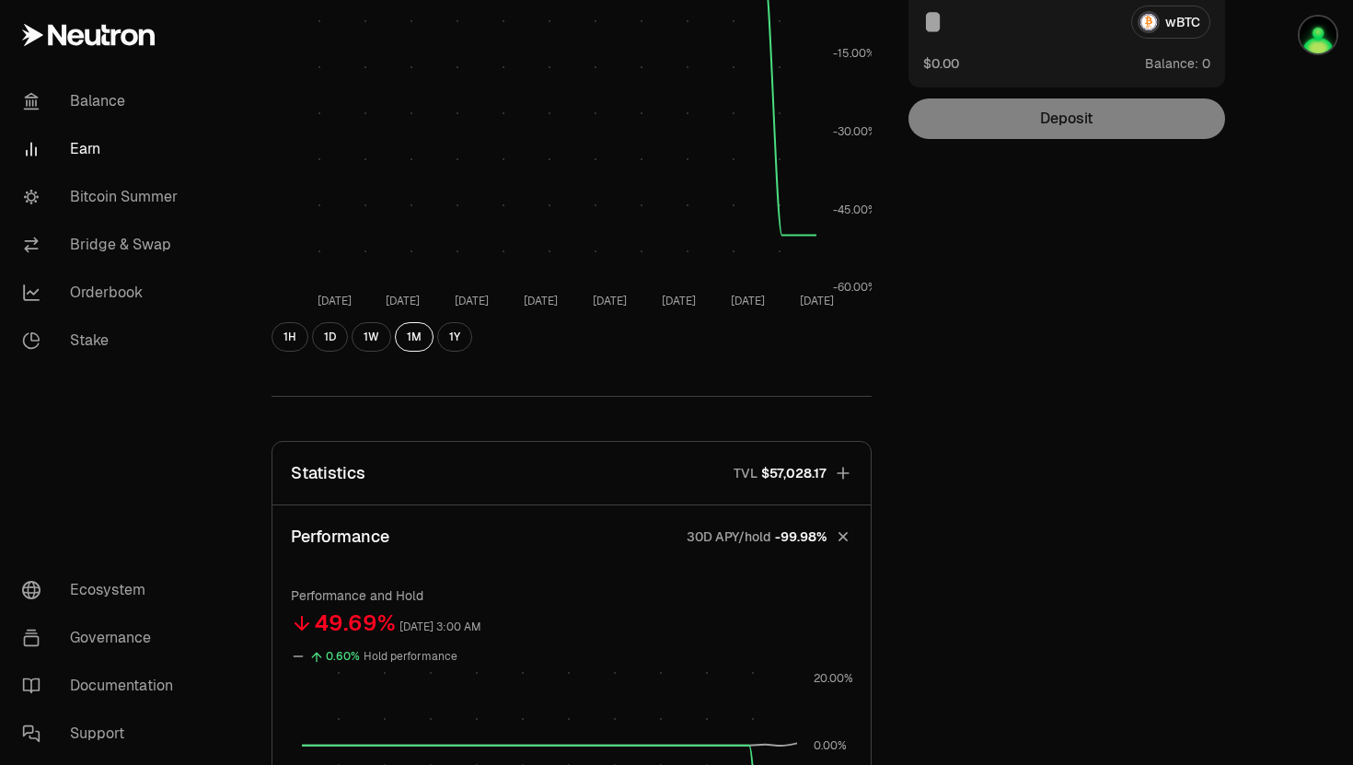
scroll to position [0, 0]
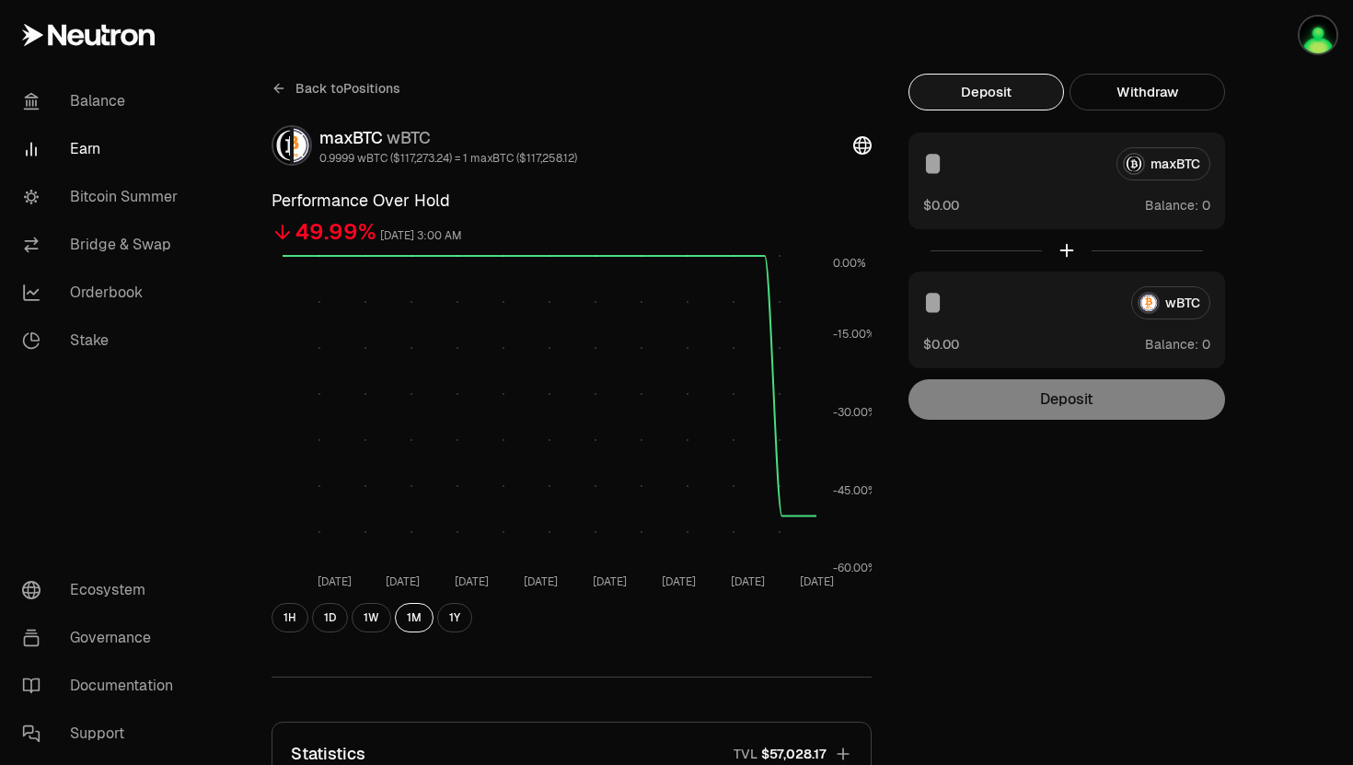
click at [848, 152] on div "maxBTC wBTC 0.9999 wBTC ($117,273.24) = 1 maxBTC ($117,258.12)" at bounding box center [571, 145] width 600 height 40
click at [859, 152] on icon at bounding box center [862, 145] width 18 height 18
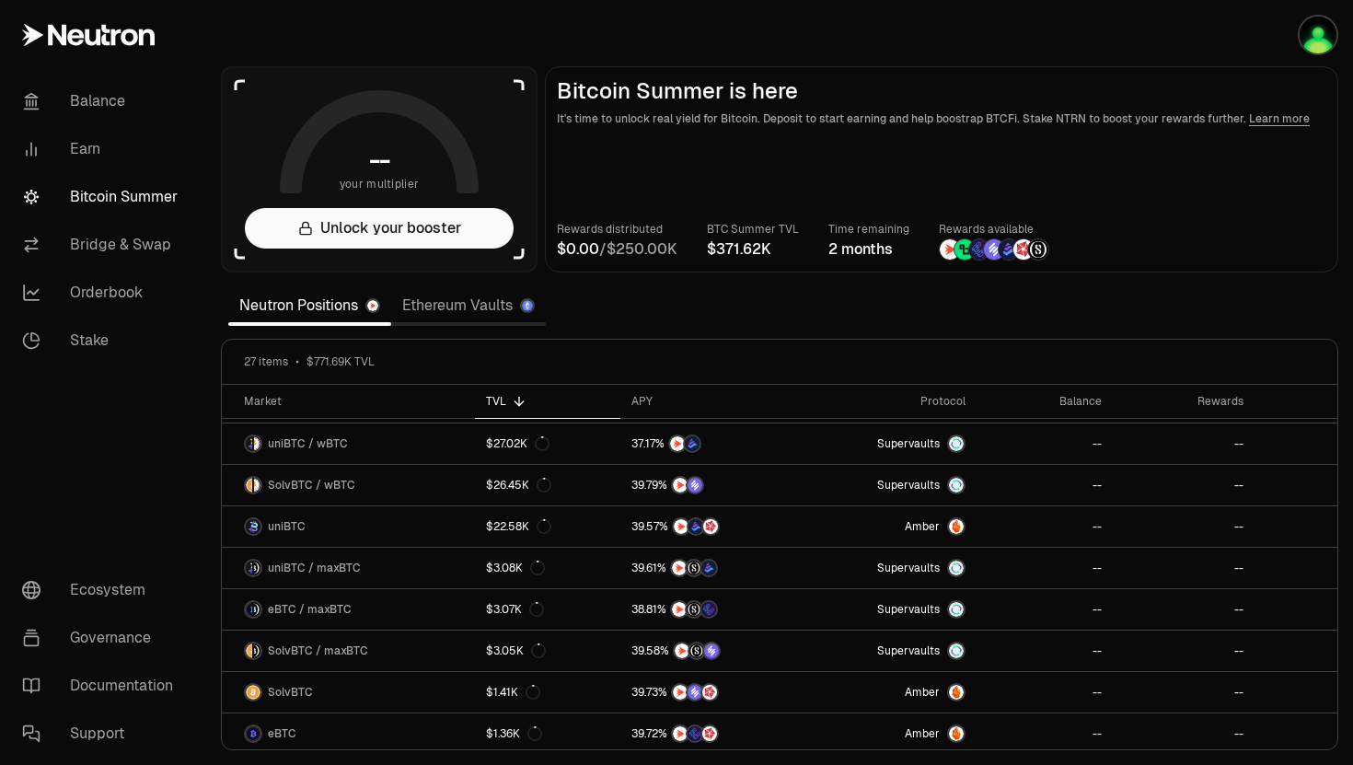
scroll to position [492, 0]
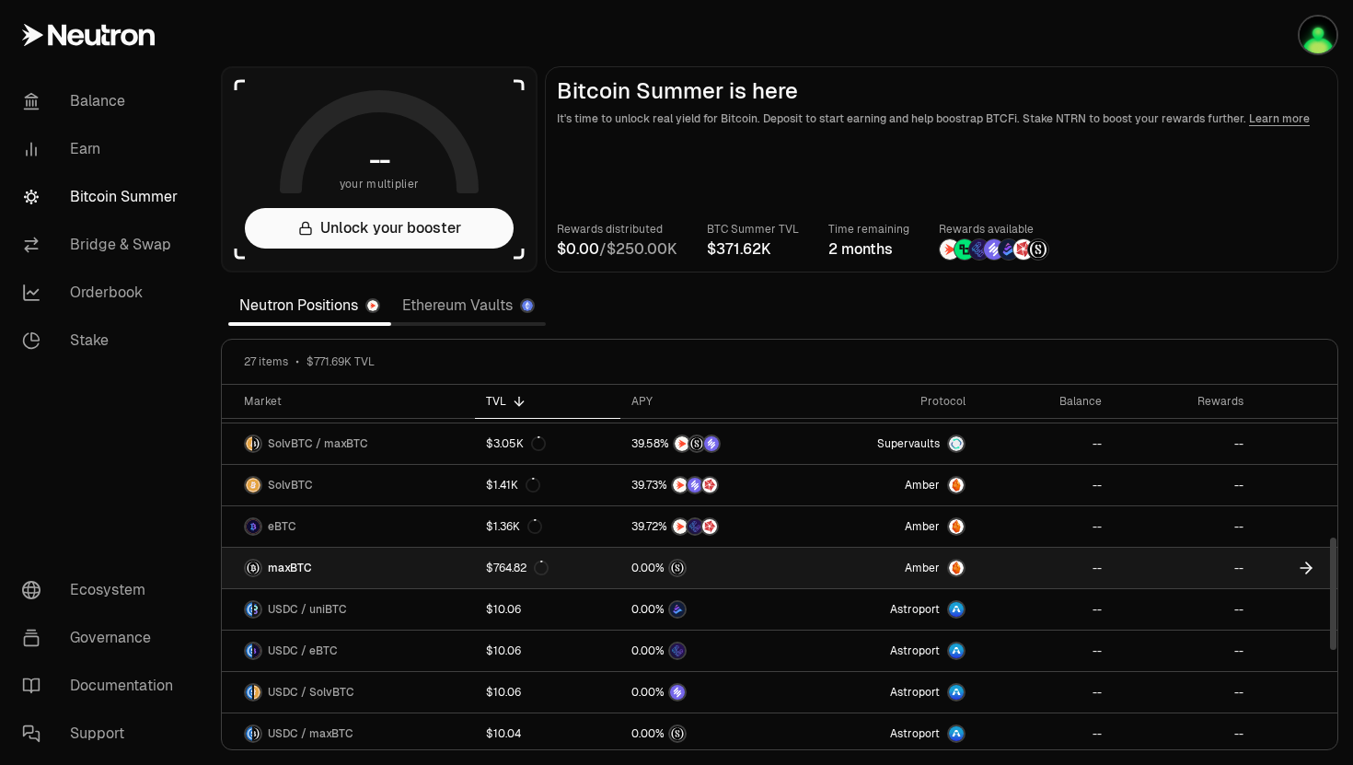
click at [787, 577] on link at bounding box center [709, 568] width 179 height 40
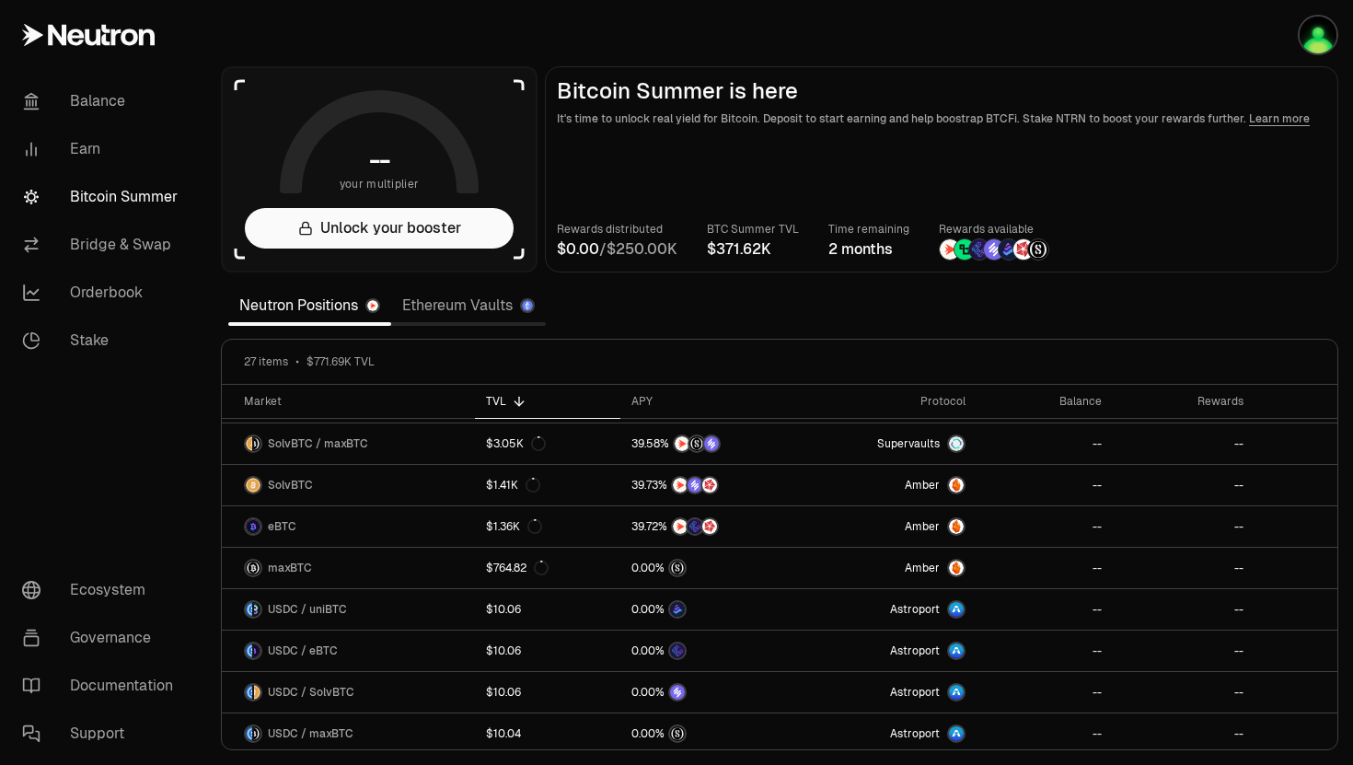
click at [118, 36] on icon at bounding box center [88, 35] width 133 height 22
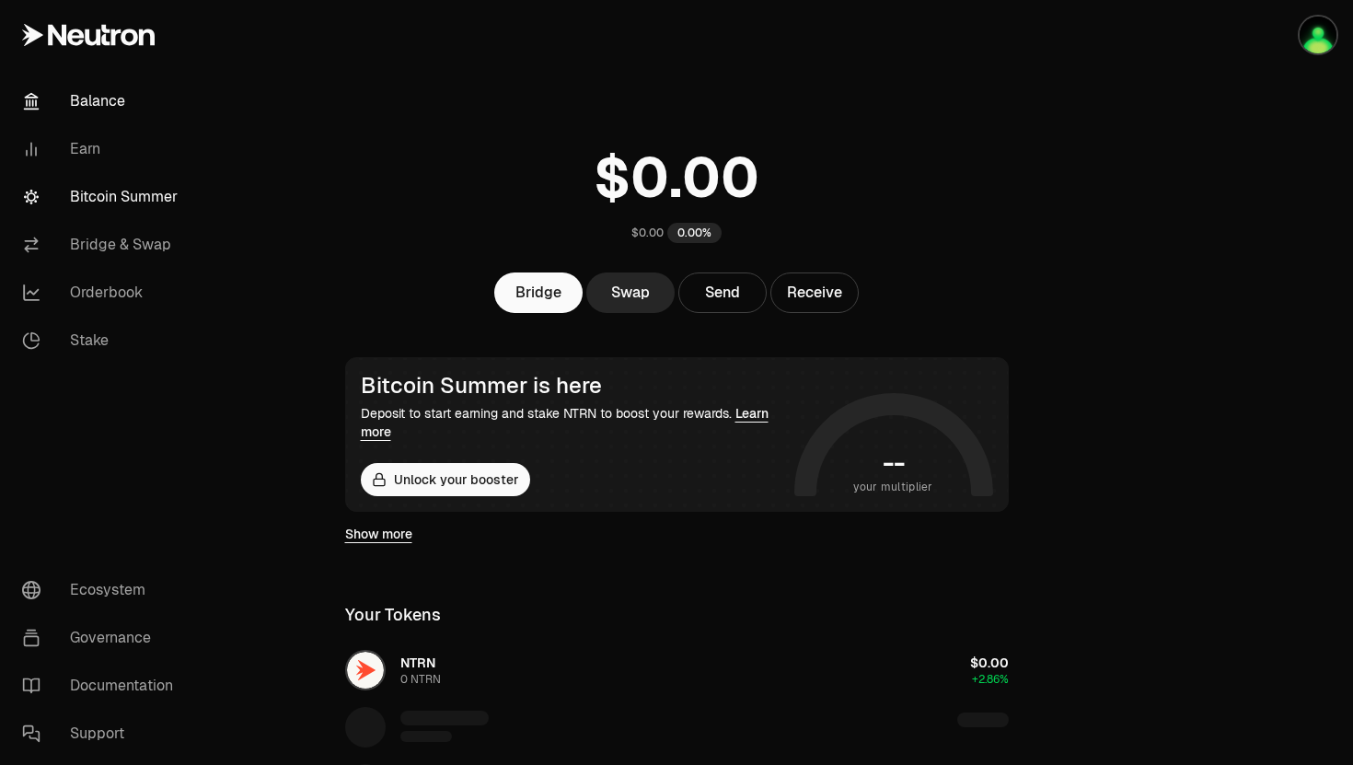
click at [127, 194] on link "Bitcoin Summer" at bounding box center [102, 197] width 191 height 48
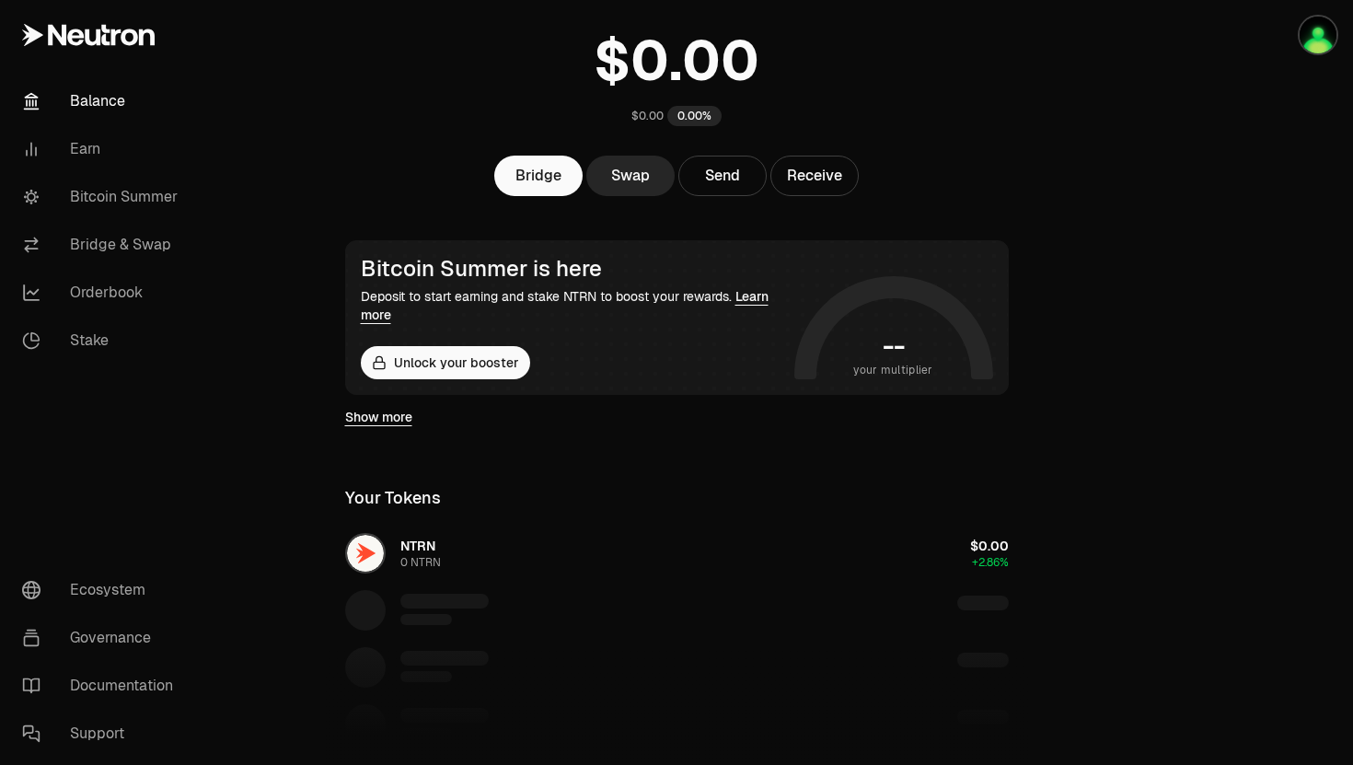
scroll to position [121, 0]
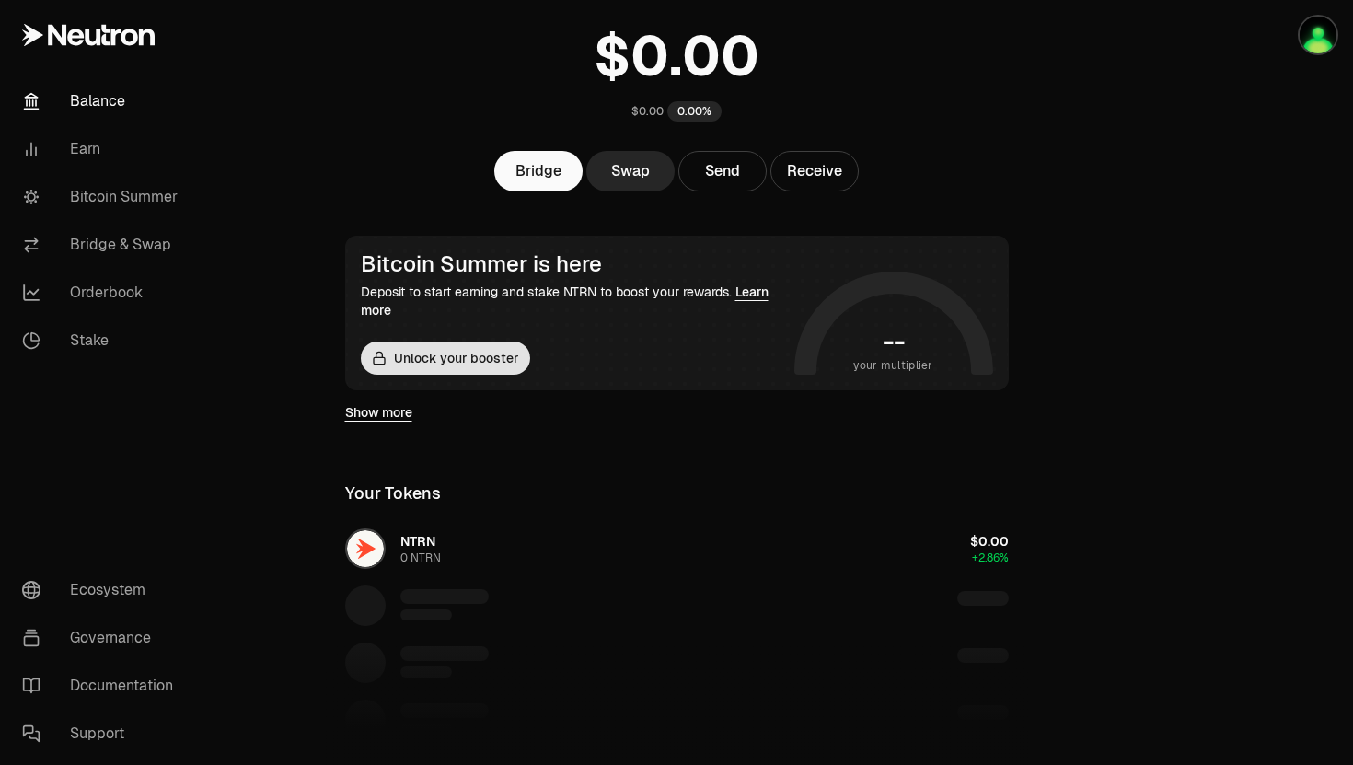
click at [454, 364] on button "Unlock your booster" at bounding box center [445, 357] width 169 height 33
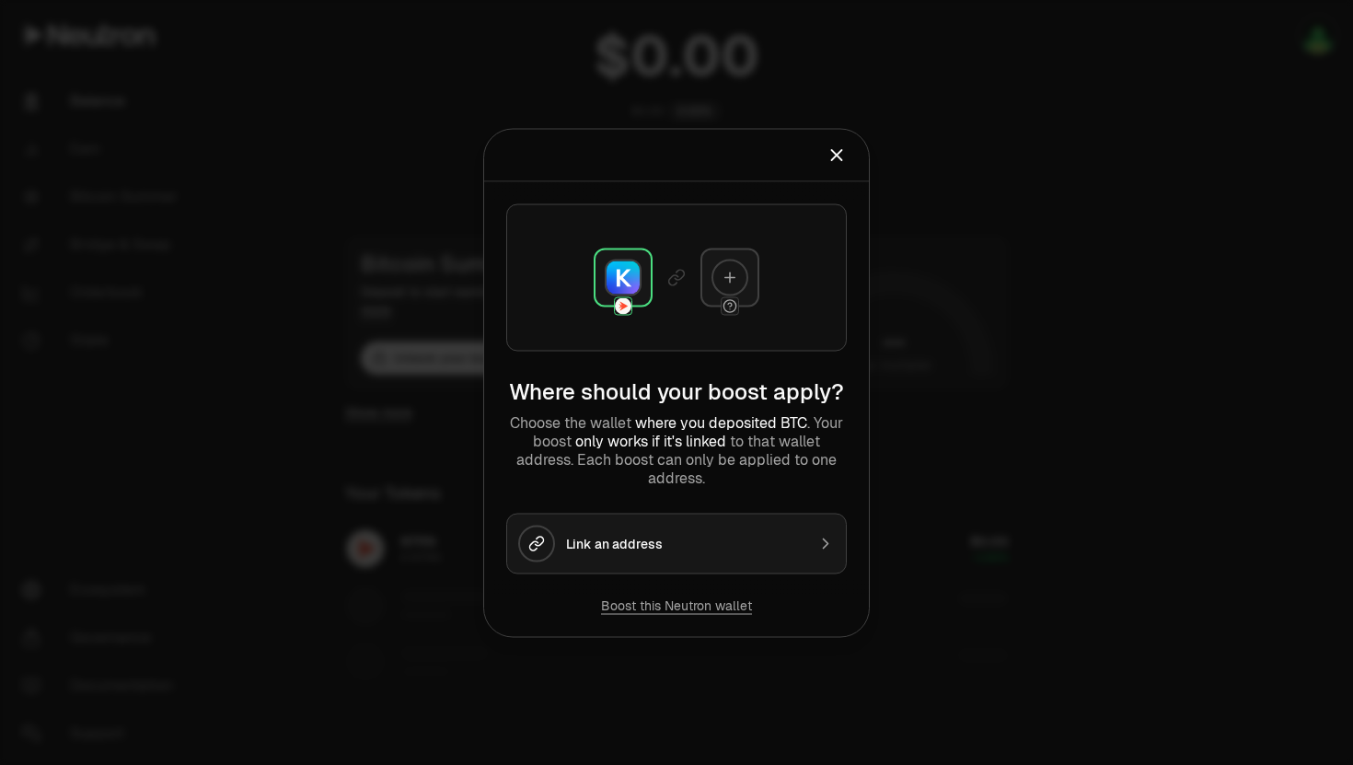
click at [432, 392] on div at bounding box center [676, 382] width 1353 height 765
